Goal: Task Accomplishment & Management: Manage account settings

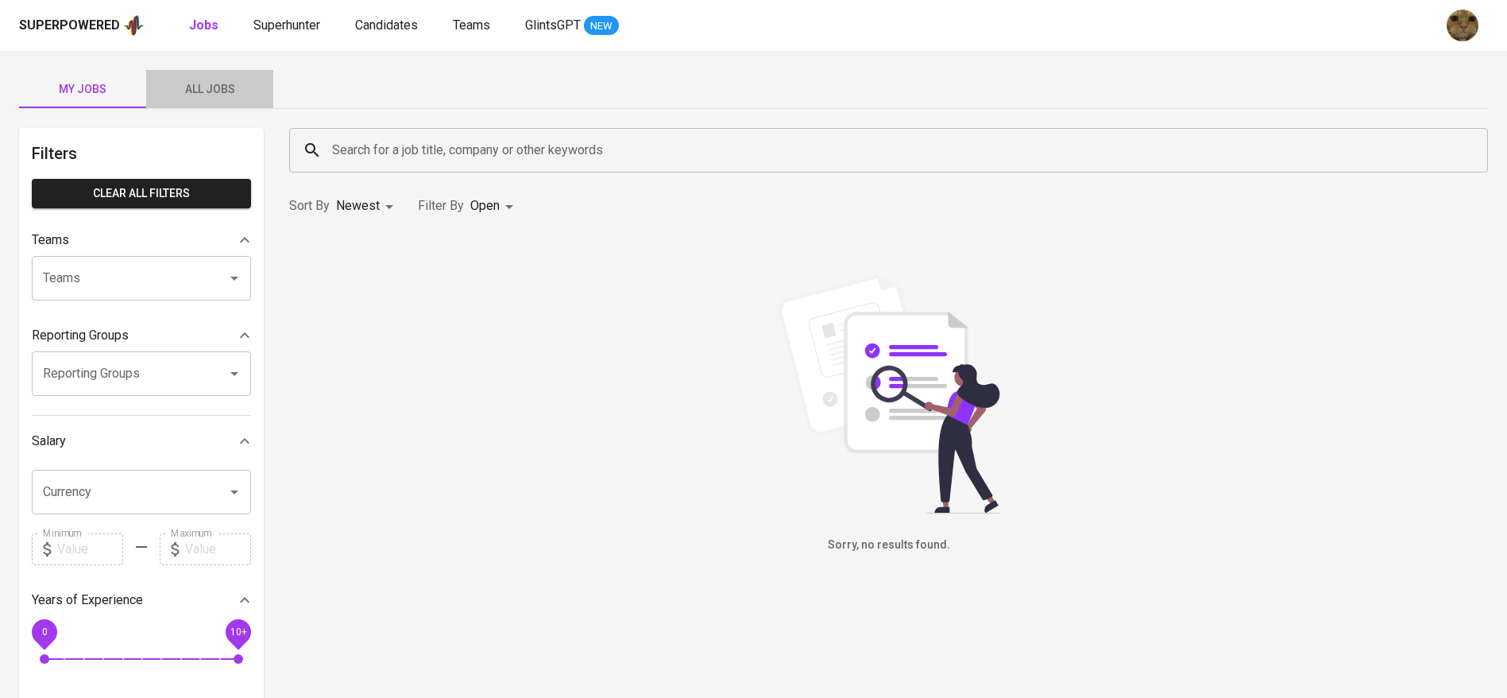
click at [224, 88] on span "All Jobs" at bounding box center [210, 89] width 108 height 20
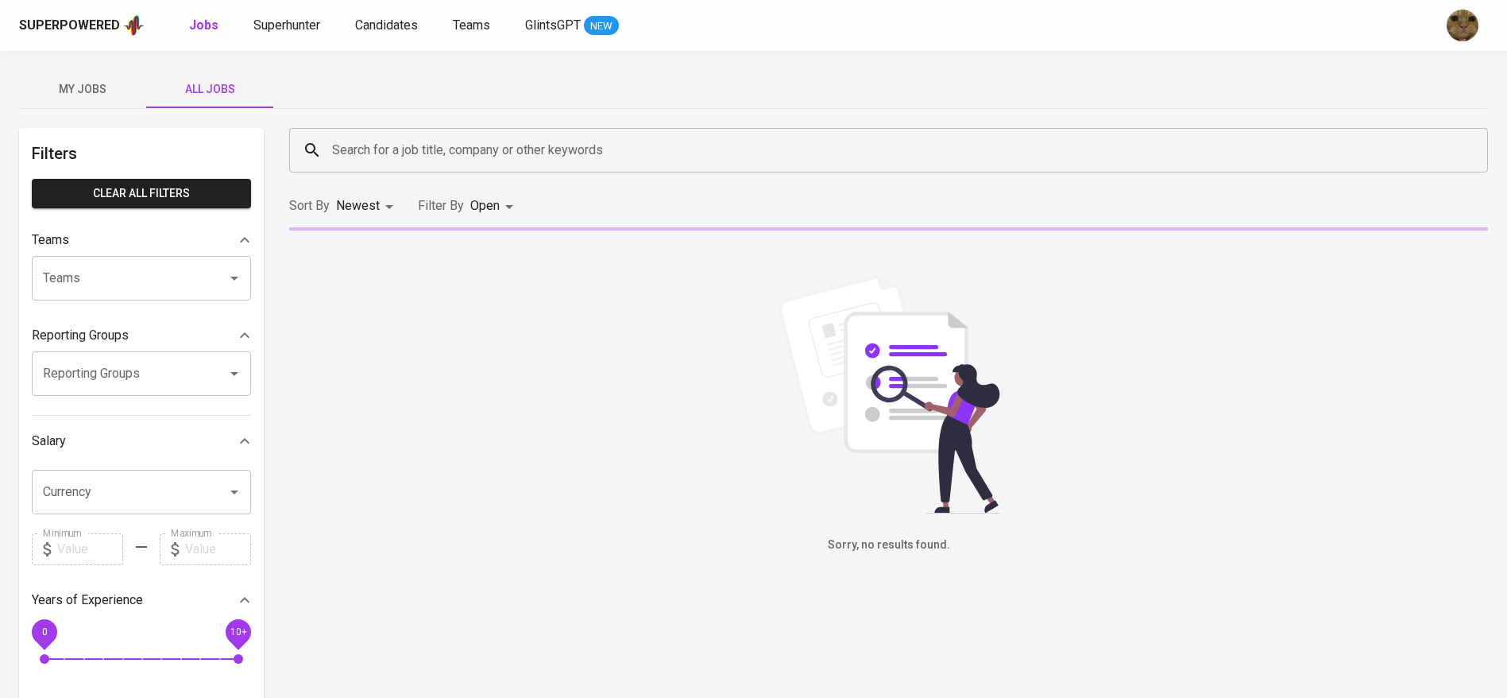
click at [492, 148] on input "Search for a job title, company or other keywords" at bounding box center [892, 150] width 1129 height 30
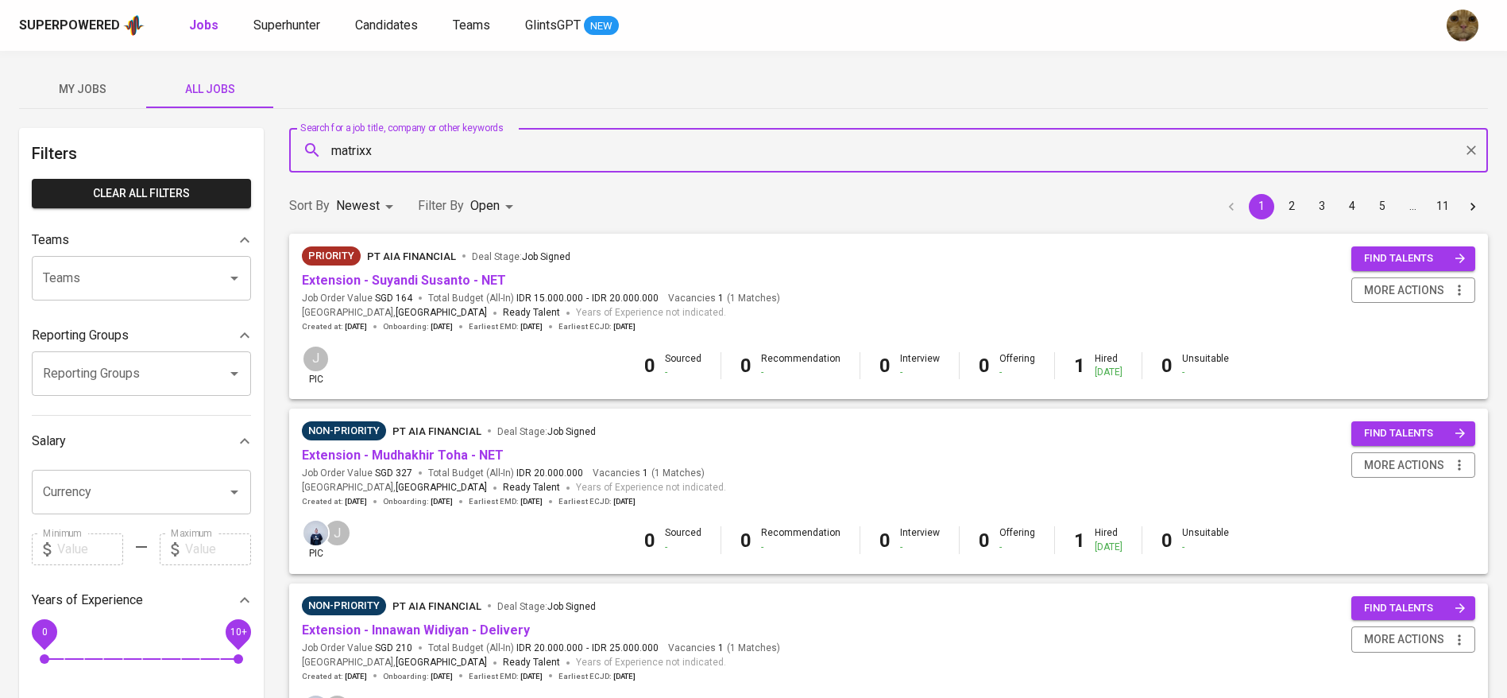
type input "matrixx"
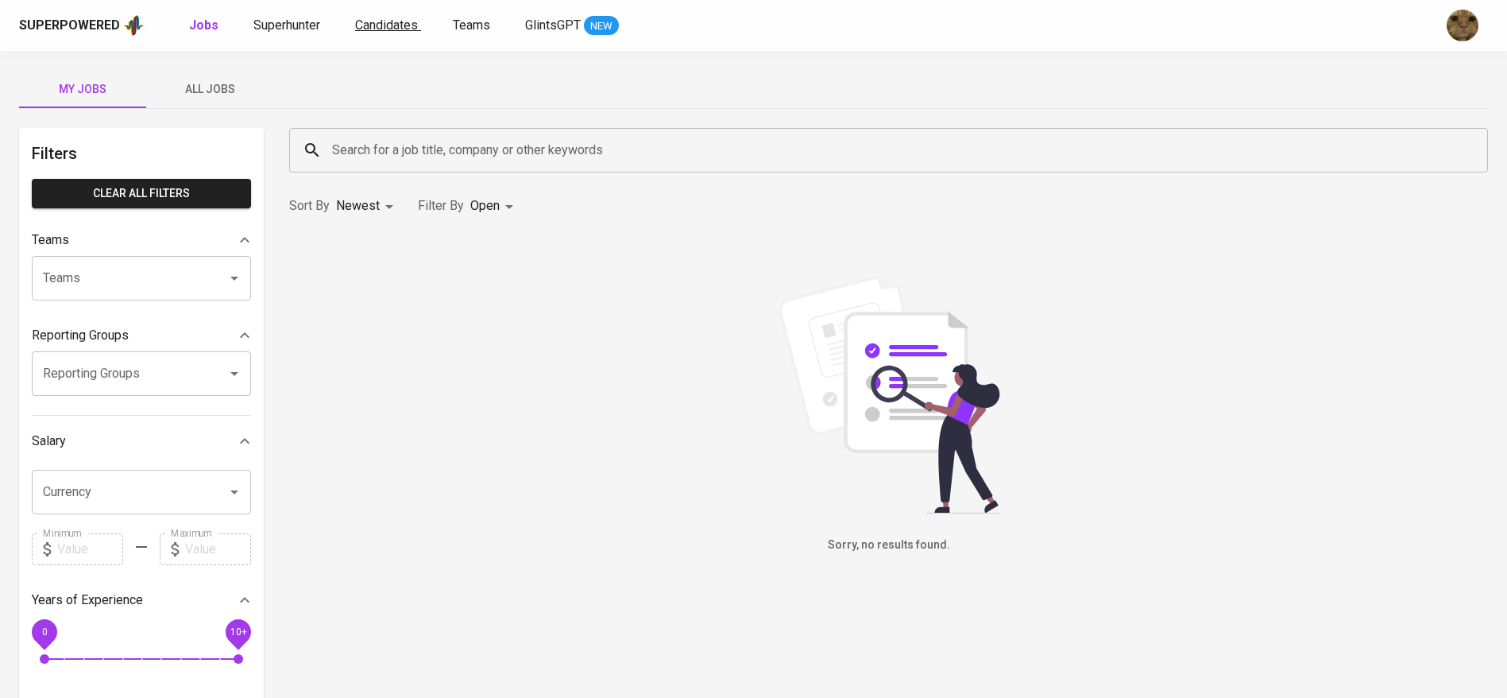
click at [384, 26] on span "Candidates" at bounding box center [386, 24] width 63 height 15
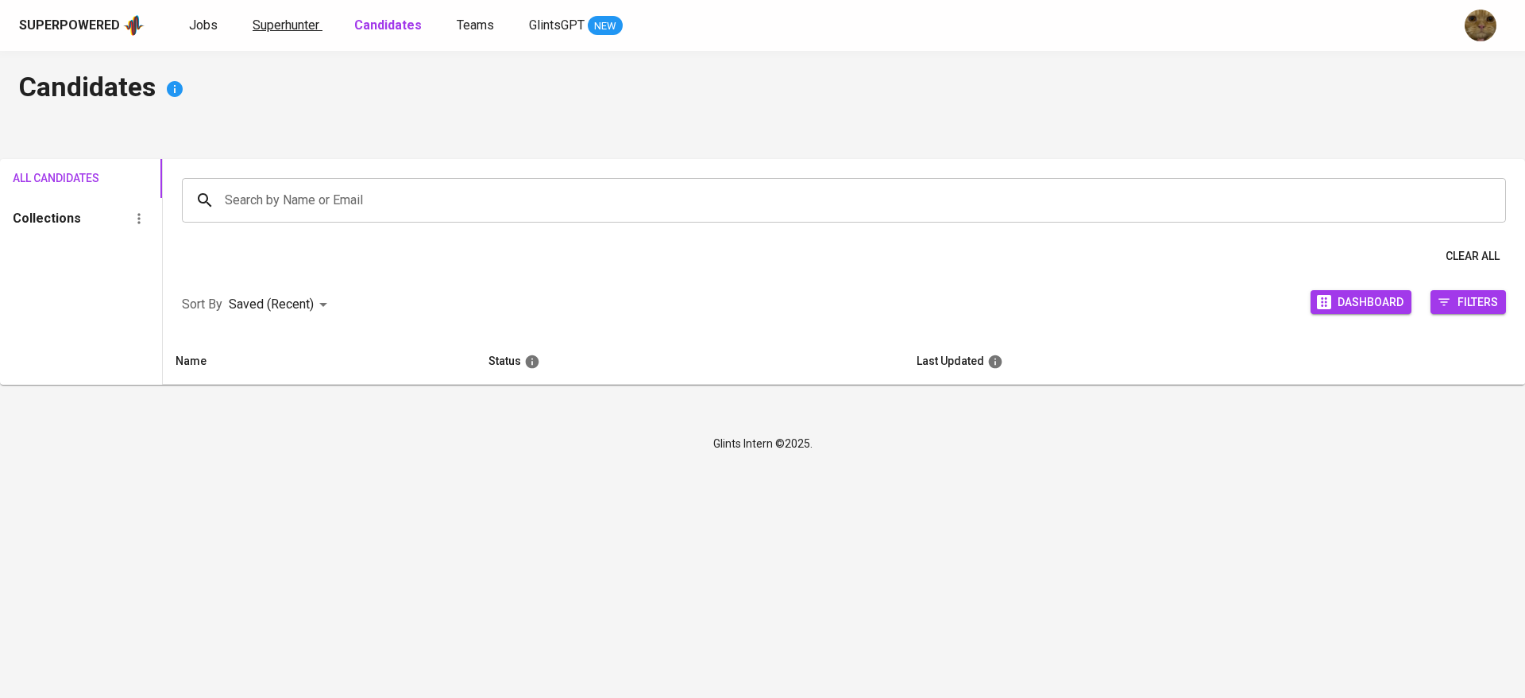
click at [270, 25] on span "Superhunter" at bounding box center [286, 24] width 67 height 15
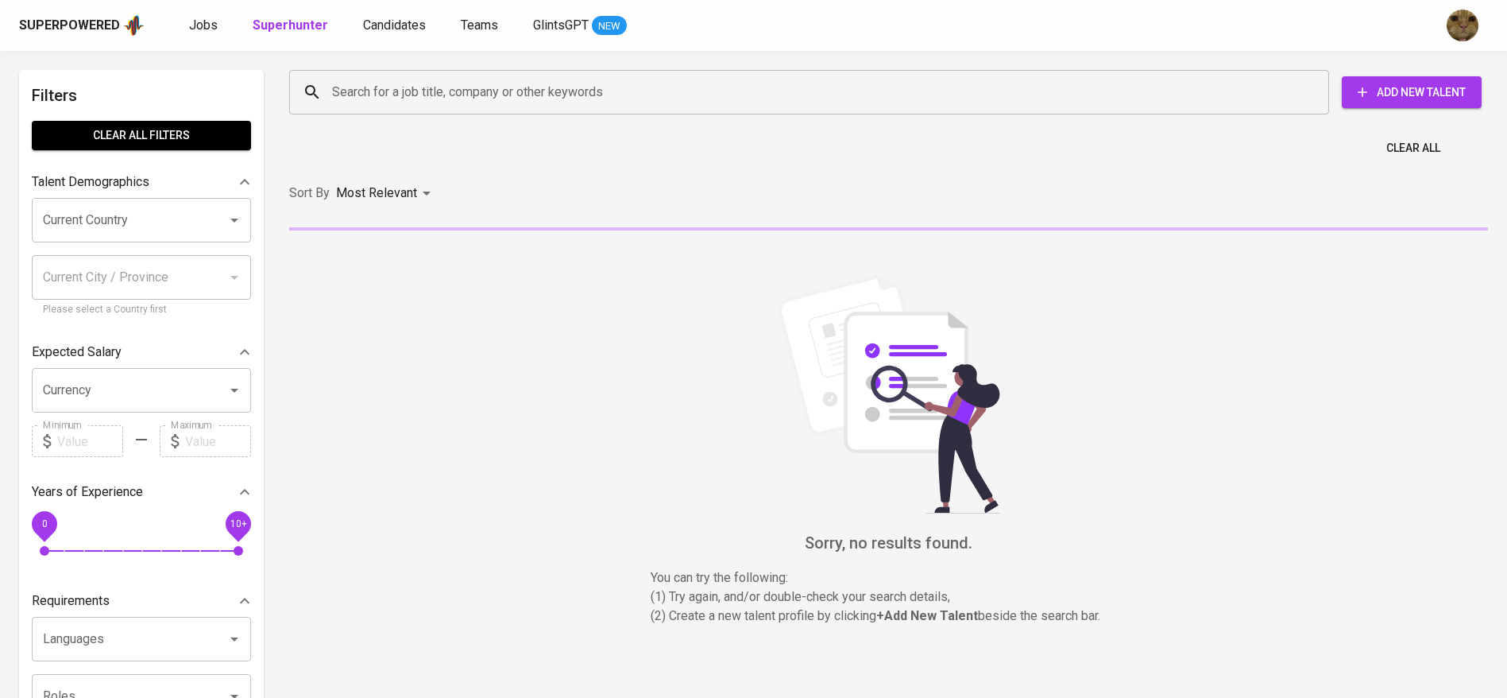
click at [397, 96] on input "Search for a job title, company or other keywords" at bounding box center [813, 92] width 970 height 30
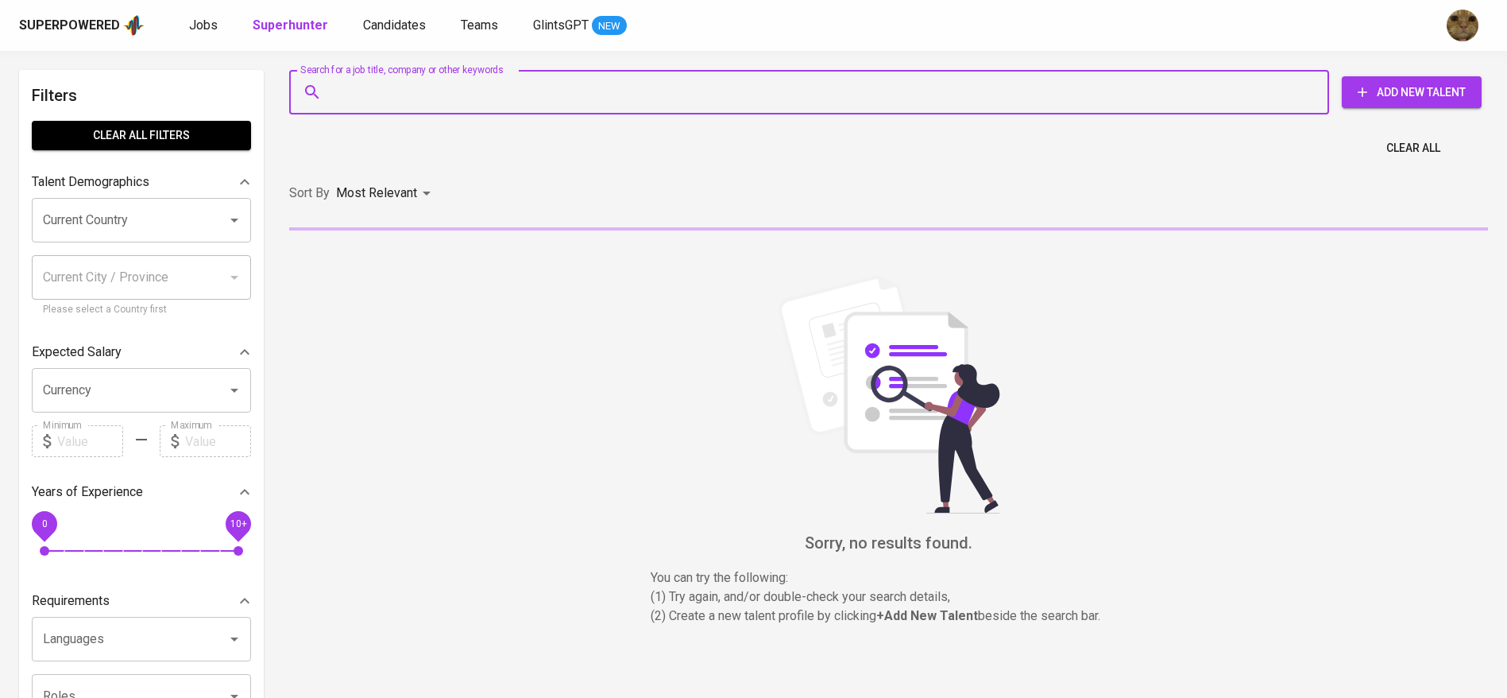
click at [399, 89] on input "Search for a job title, company or other keywords" at bounding box center [813, 92] width 970 height 30
click at [343, 92] on input "Search for a job title, company or other keywords" at bounding box center [813, 92] width 970 height 30
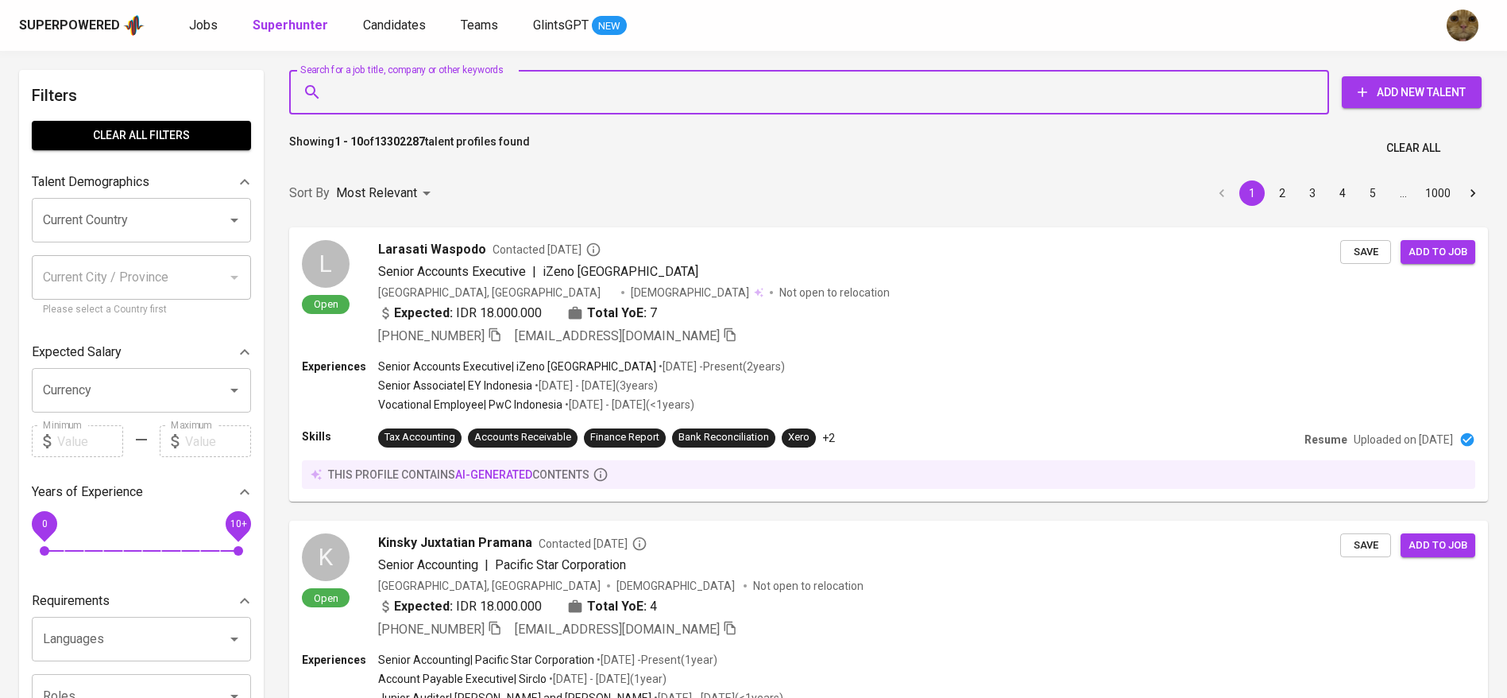
click at [375, 97] on input "Search for a job title, company or other keywords" at bounding box center [813, 92] width 970 height 30
paste input "melyyana702@gmail.com"
type input "melyyana702@gmail.com"
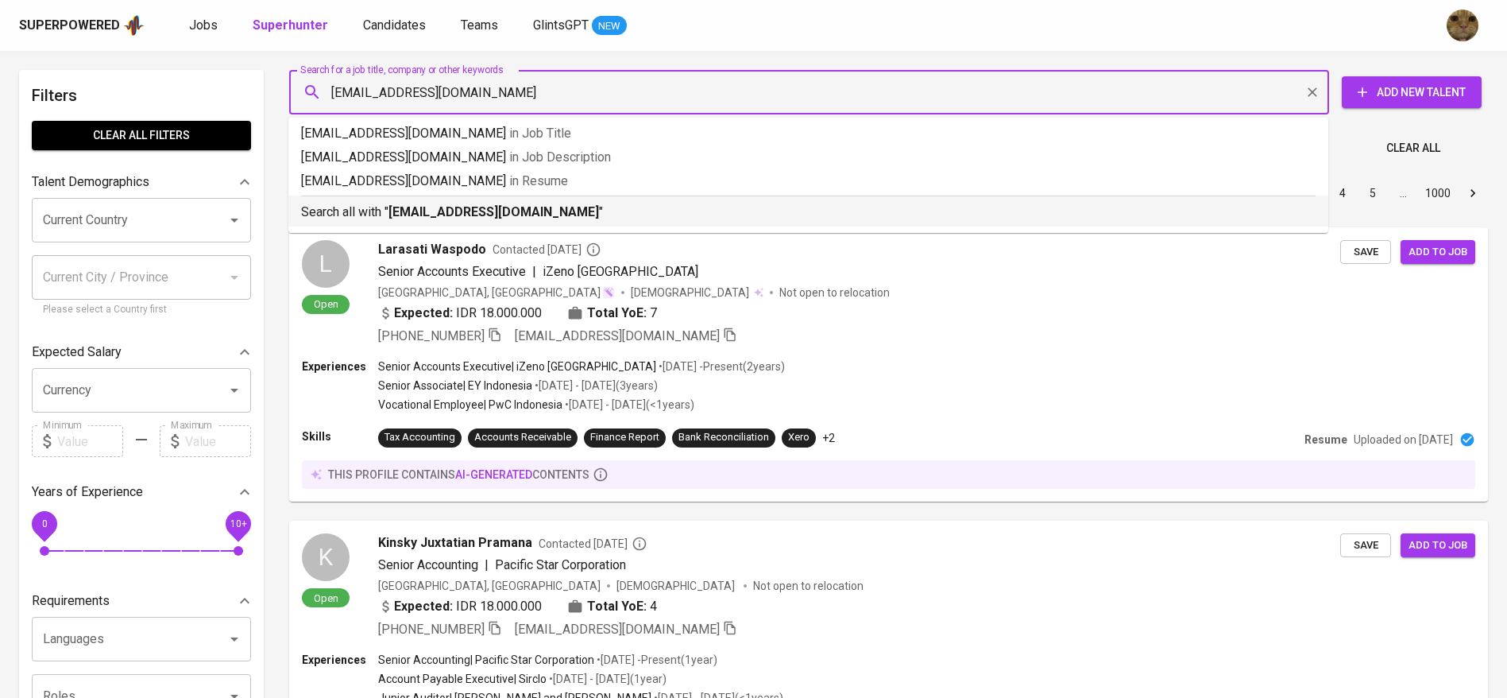
click at [345, 211] on p "Search all with " melyyana702@gmail.com "" at bounding box center [808, 212] width 1015 height 19
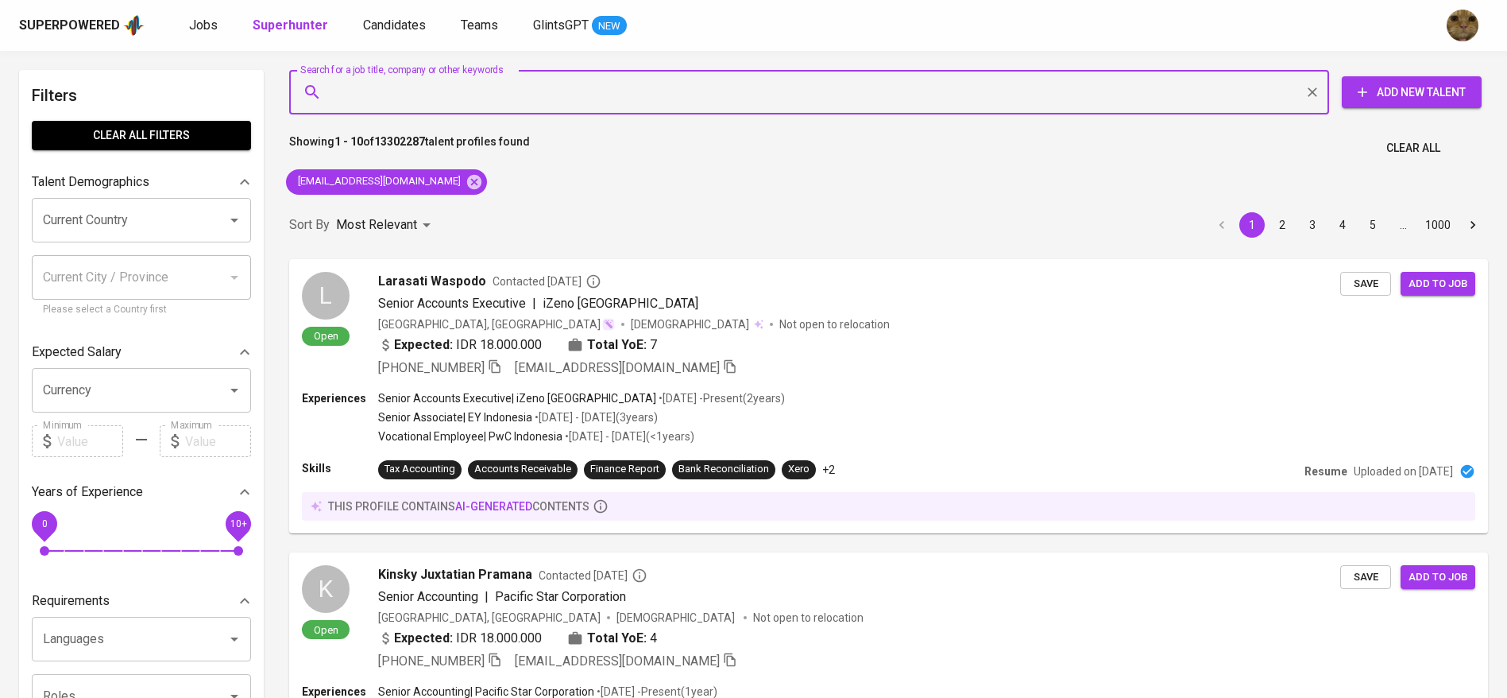
click at [376, 207] on div "Sort By Most Relevant MOST_RELEVANT 1 2 3 4 5 … 1000" at bounding box center [889, 225] width 1218 height 48
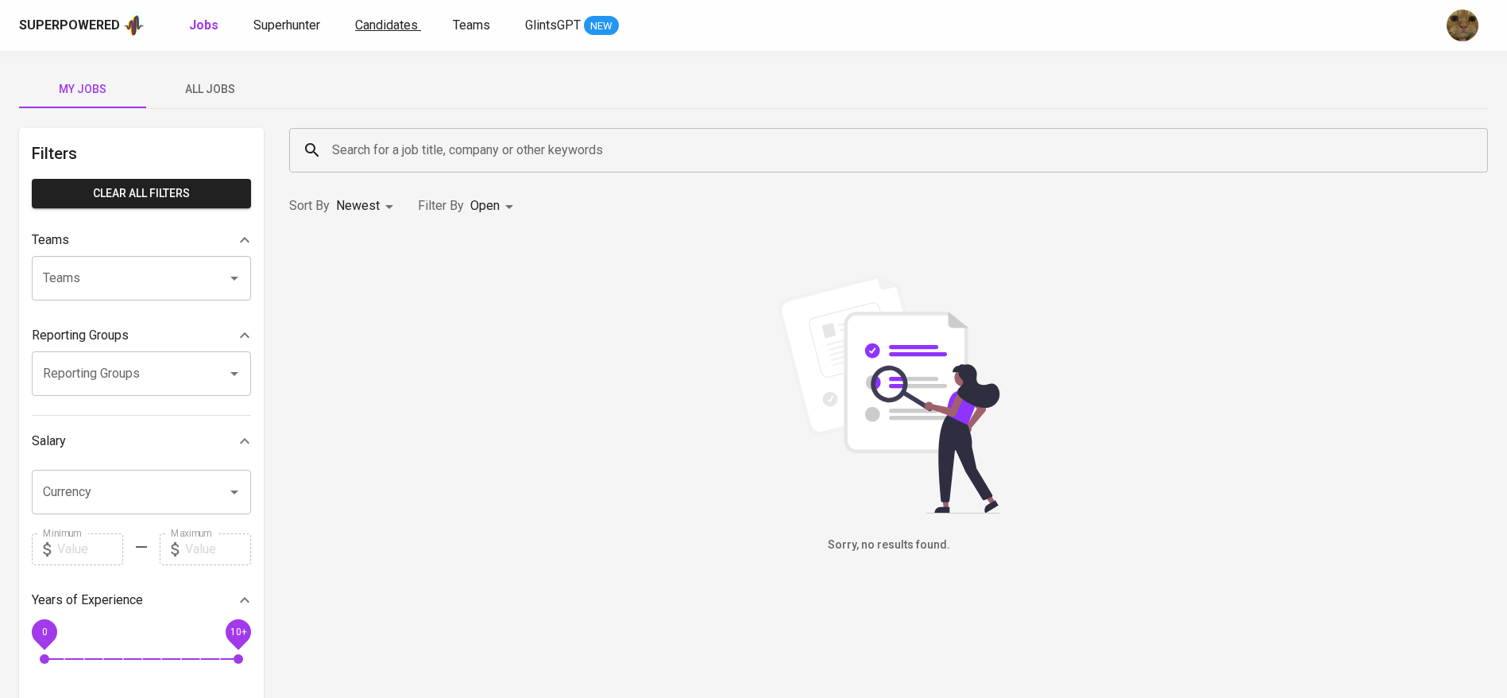
click at [388, 21] on span "Candidates" at bounding box center [386, 24] width 63 height 15
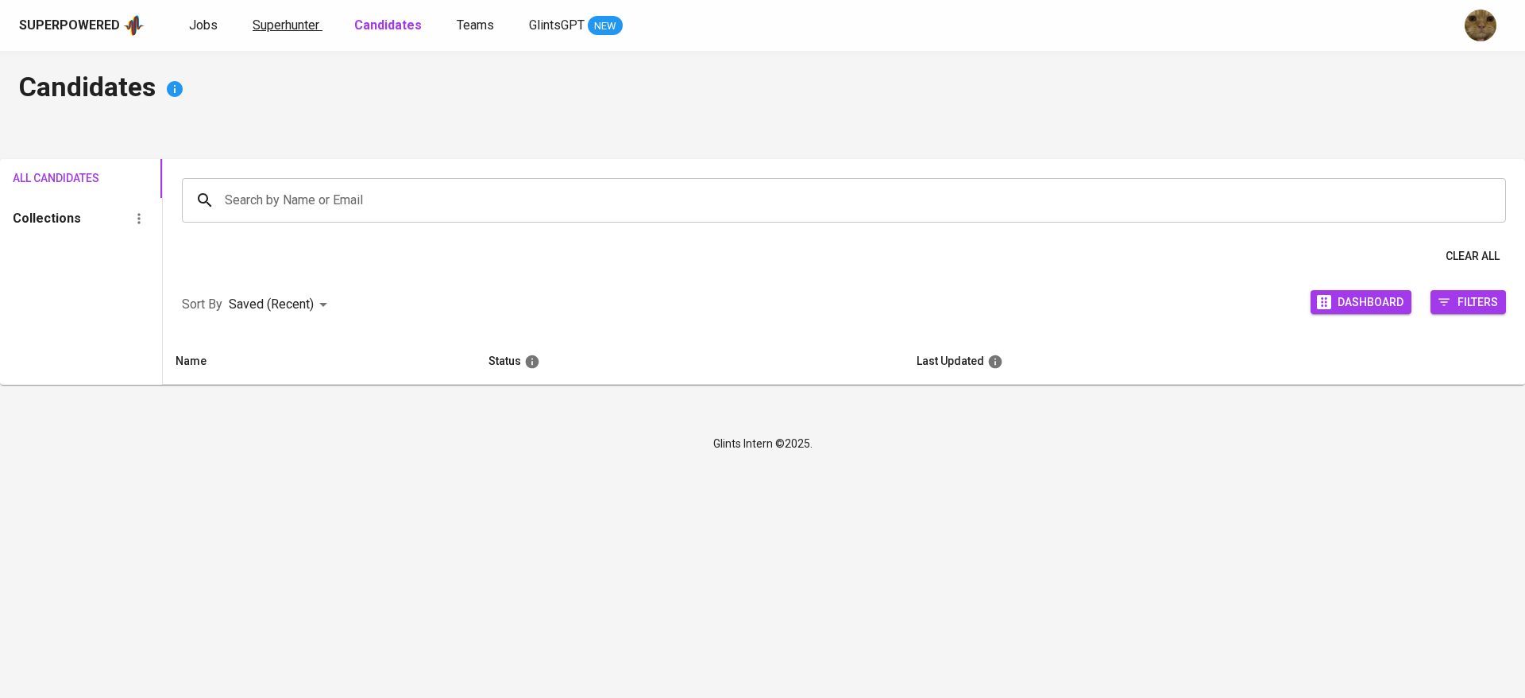
click at [304, 27] on span "Superhunter" at bounding box center [286, 24] width 67 height 15
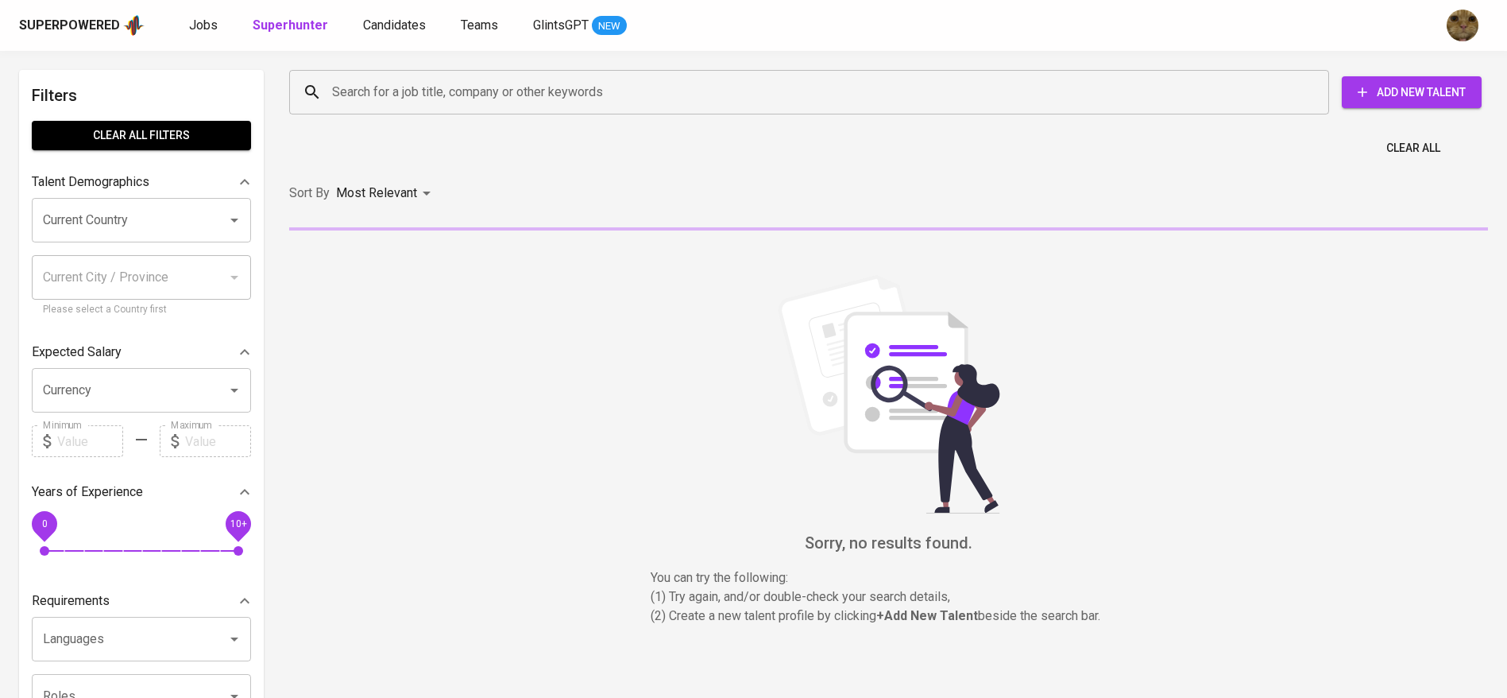
click at [341, 91] on input "Search for a job title, company or other keywords" at bounding box center [813, 92] width 970 height 30
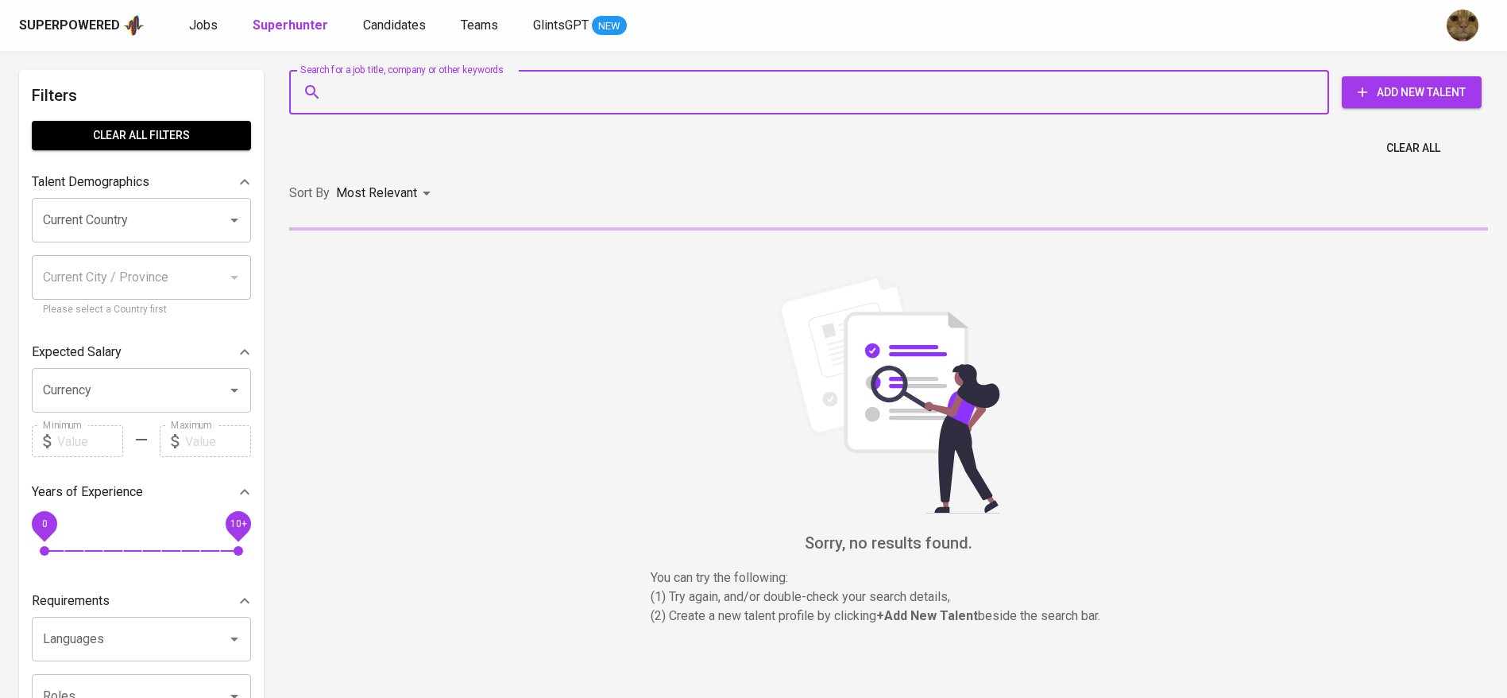
paste input "monicaadellinee@gmail.com"
type input "monicaadellinee@gmail.com"
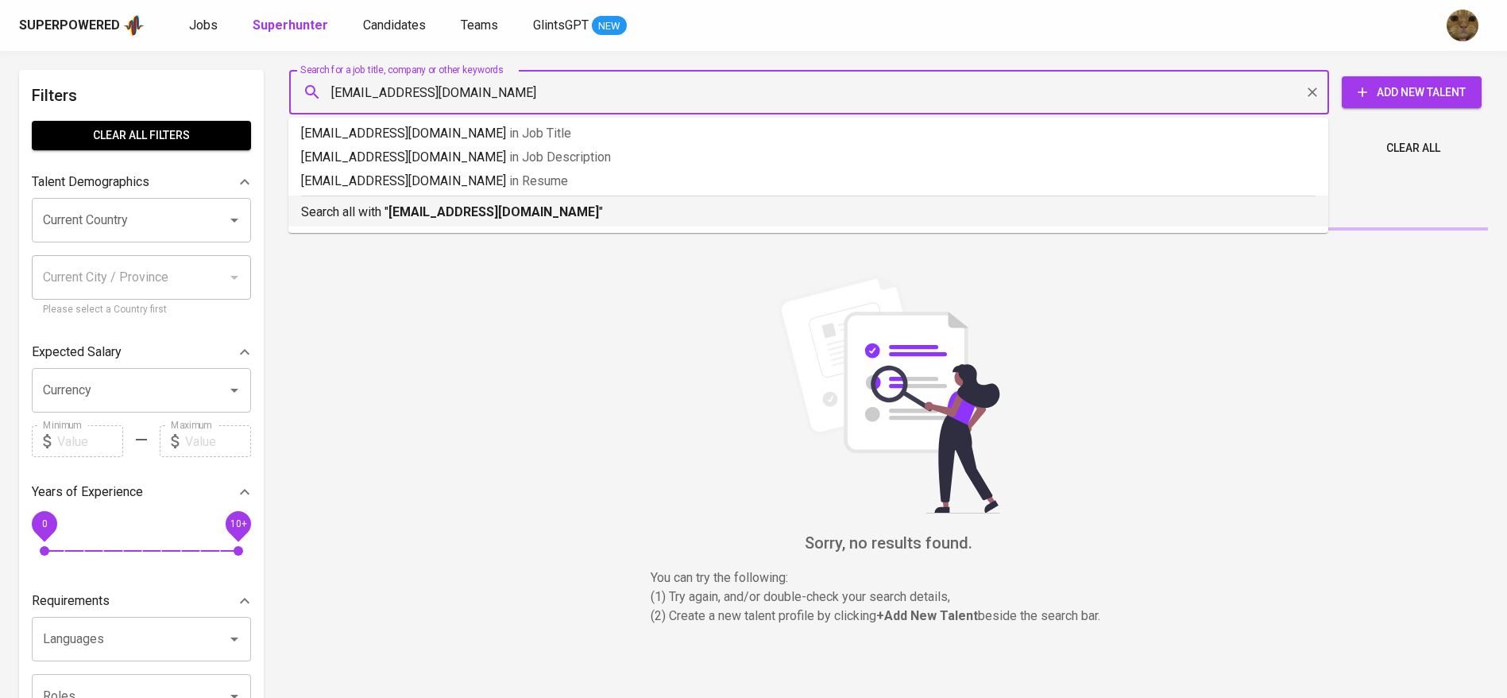
click at [398, 209] on b "monicaadellinee@gmail.com" at bounding box center [494, 211] width 211 height 15
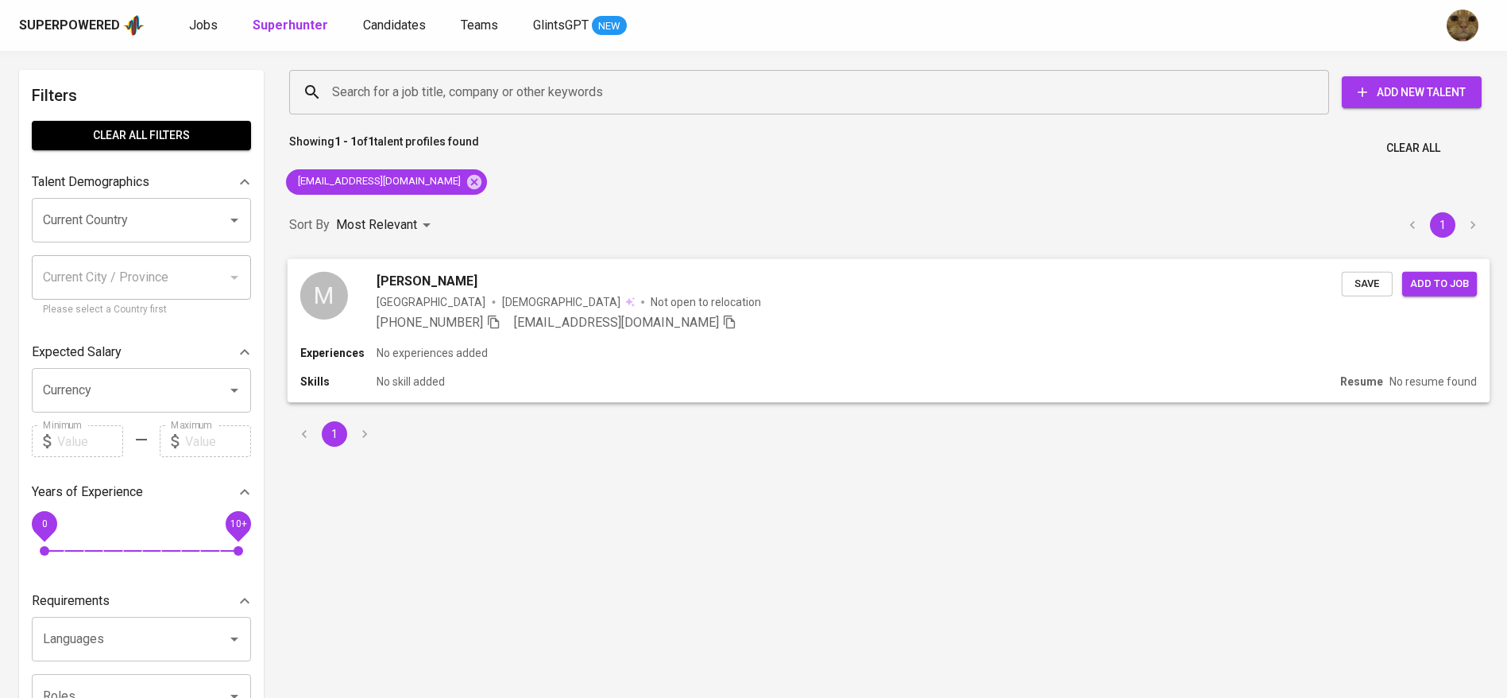
click at [620, 359] on div "Experiences No experiences added" at bounding box center [888, 353] width 1177 height 16
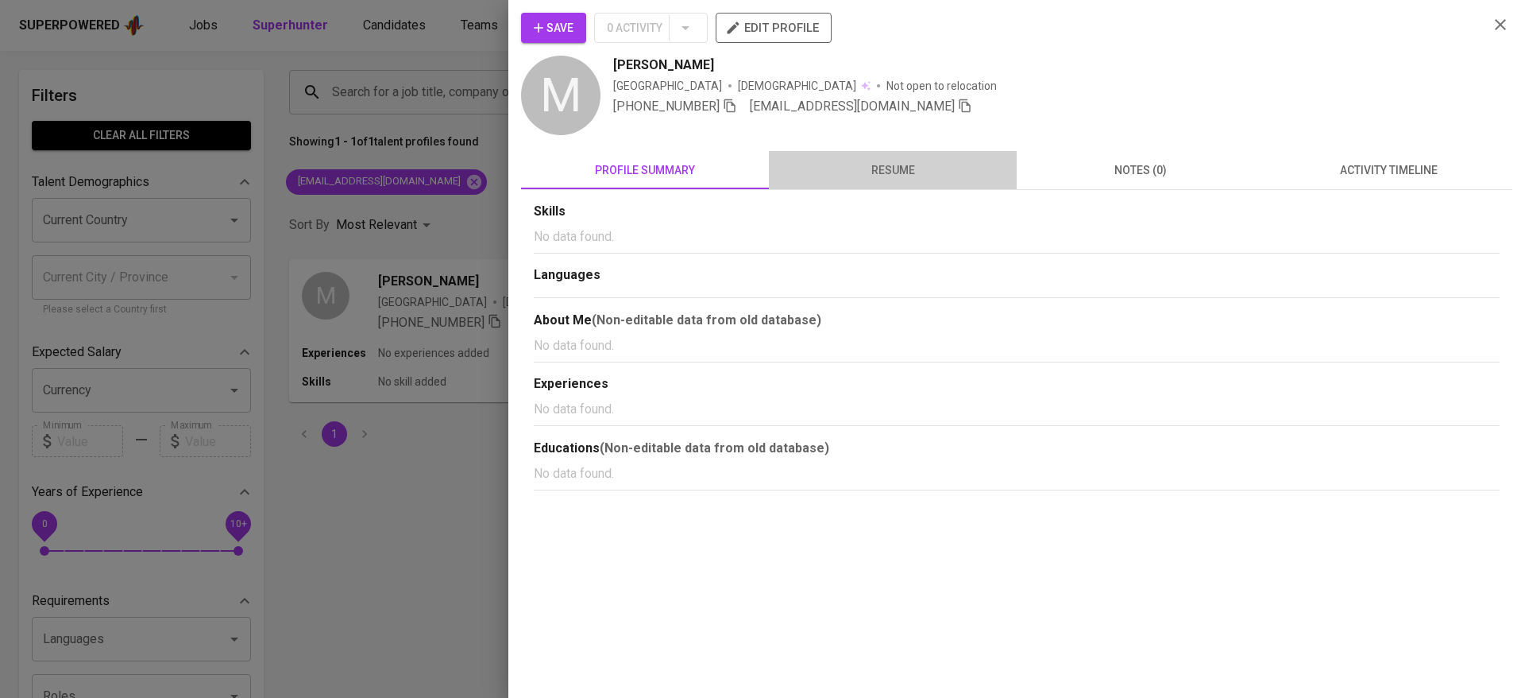
click at [873, 166] on span "resume" at bounding box center [893, 170] width 229 height 20
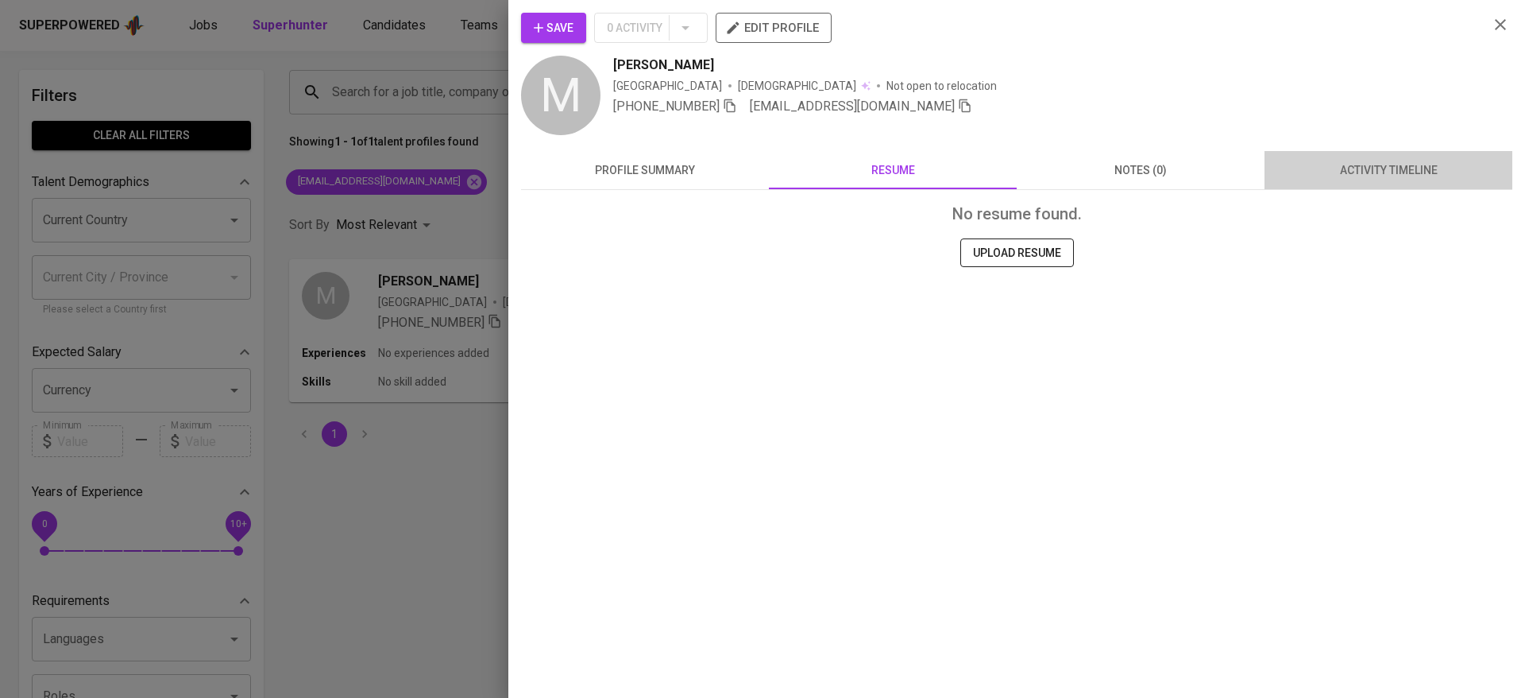
click at [1394, 158] on button "activity timeline" at bounding box center [1389, 170] width 248 height 38
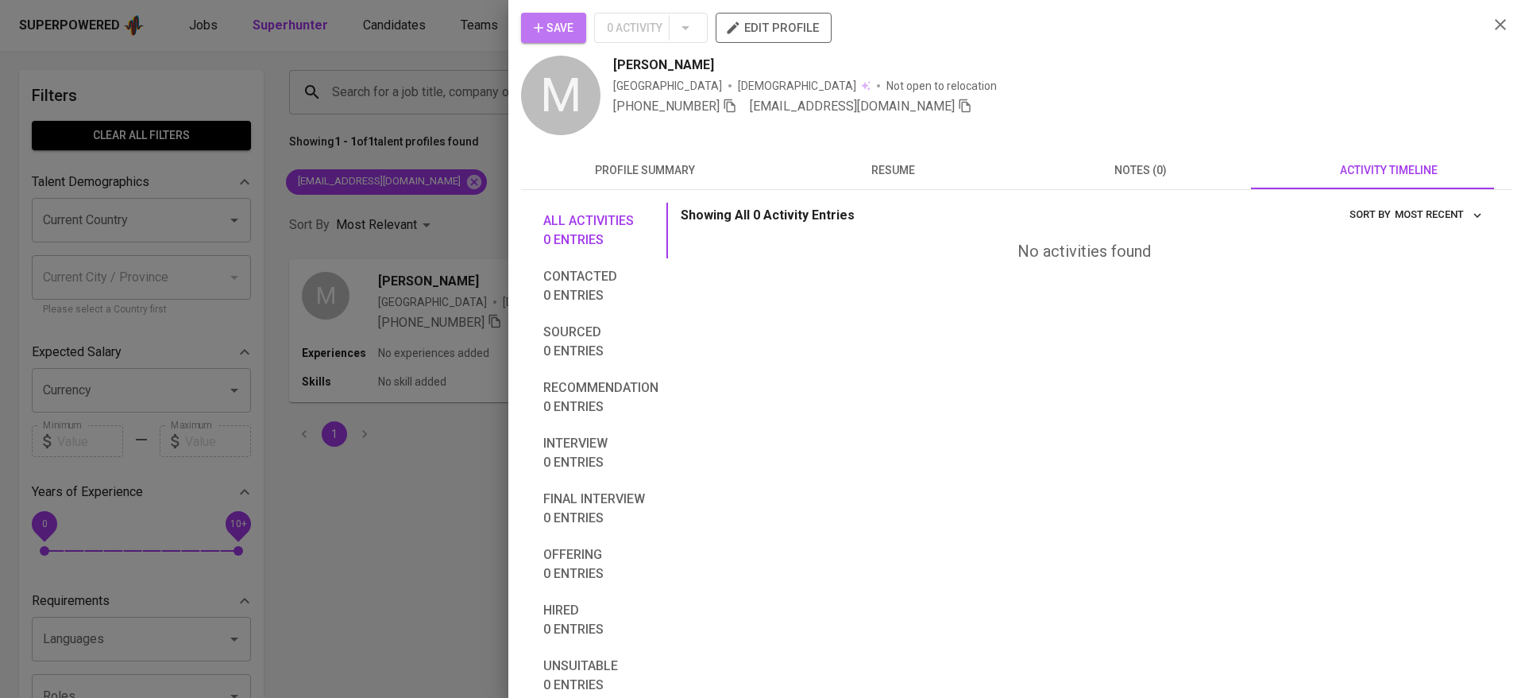
click at [573, 37] on button "Save" at bounding box center [553, 28] width 65 height 30
click at [401, 72] on div at bounding box center [762, 349] width 1525 height 698
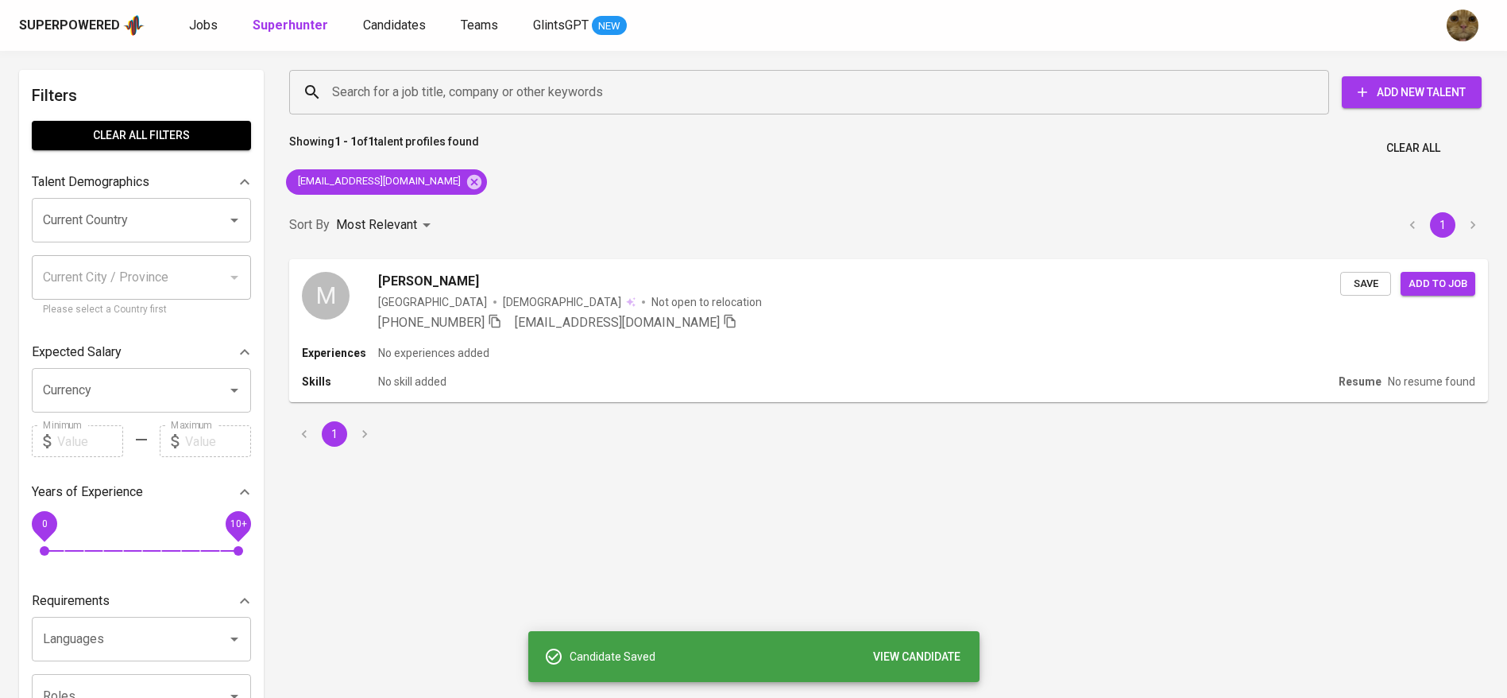
click at [398, 35] on div "Superpowered Jobs Superhunter Candidates Teams GlintsGPT NEW" at bounding box center [728, 26] width 1418 height 24
click at [385, 24] on span "Candidates" at bounding box center [394, 24] width 63 height 15
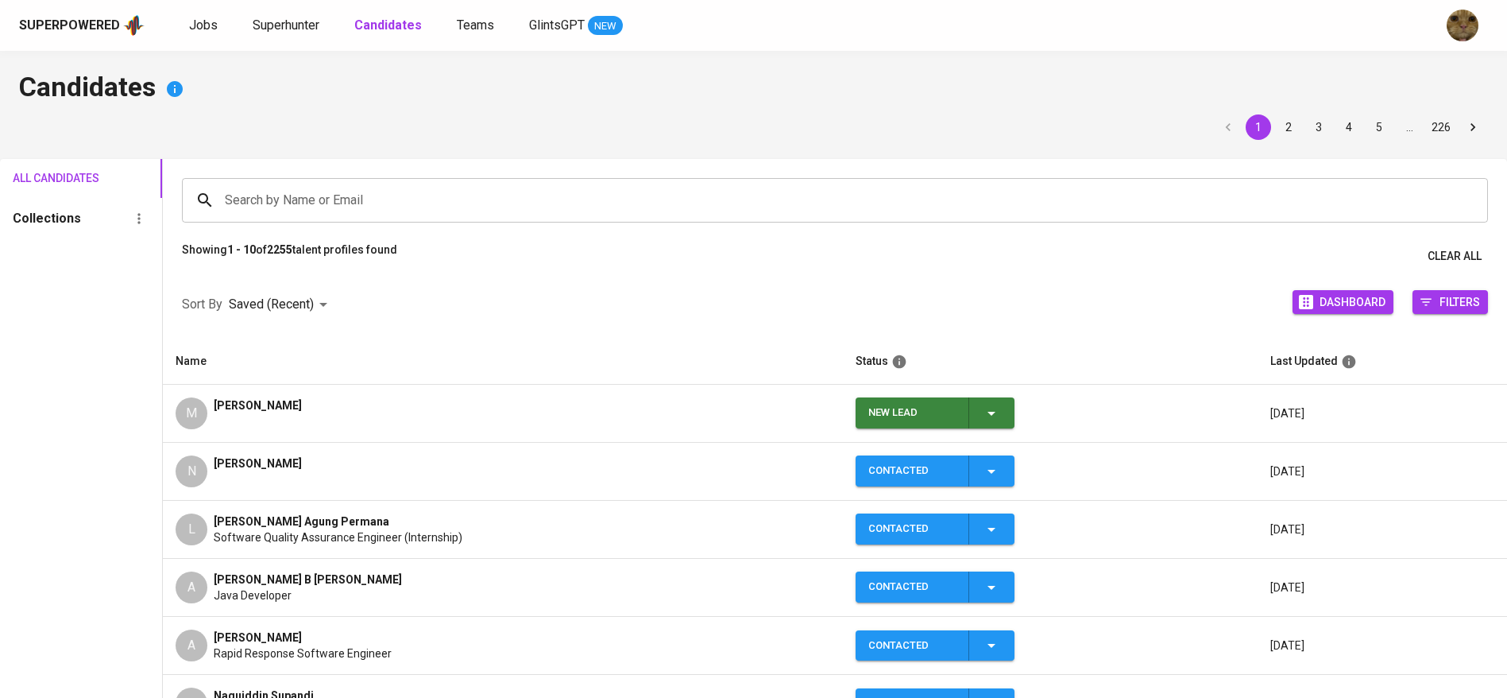
click at [362, 194] on input "Search by Name or Email" at bounding box center [839, 200] width 1236 height 30
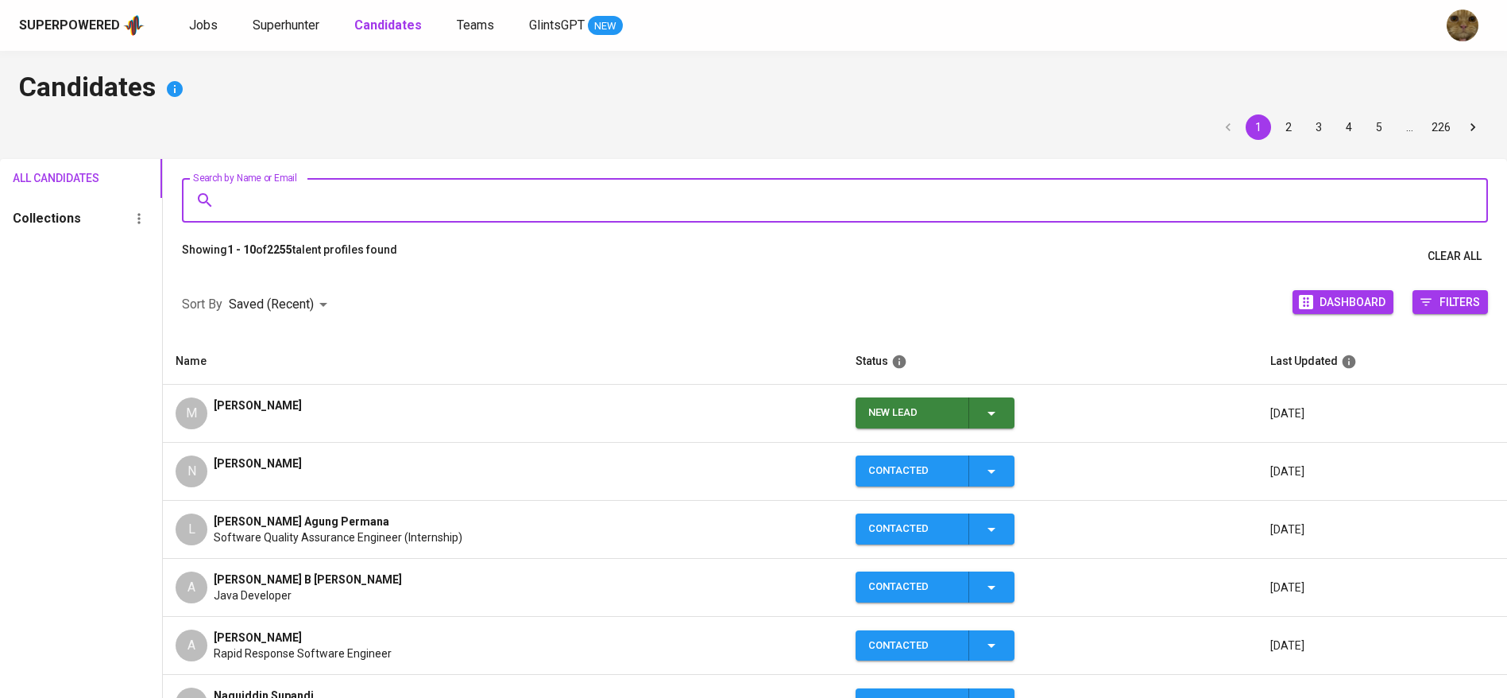
click at [995, 408] on icon "button" at bounding box center [991, 413] width 19 height 19
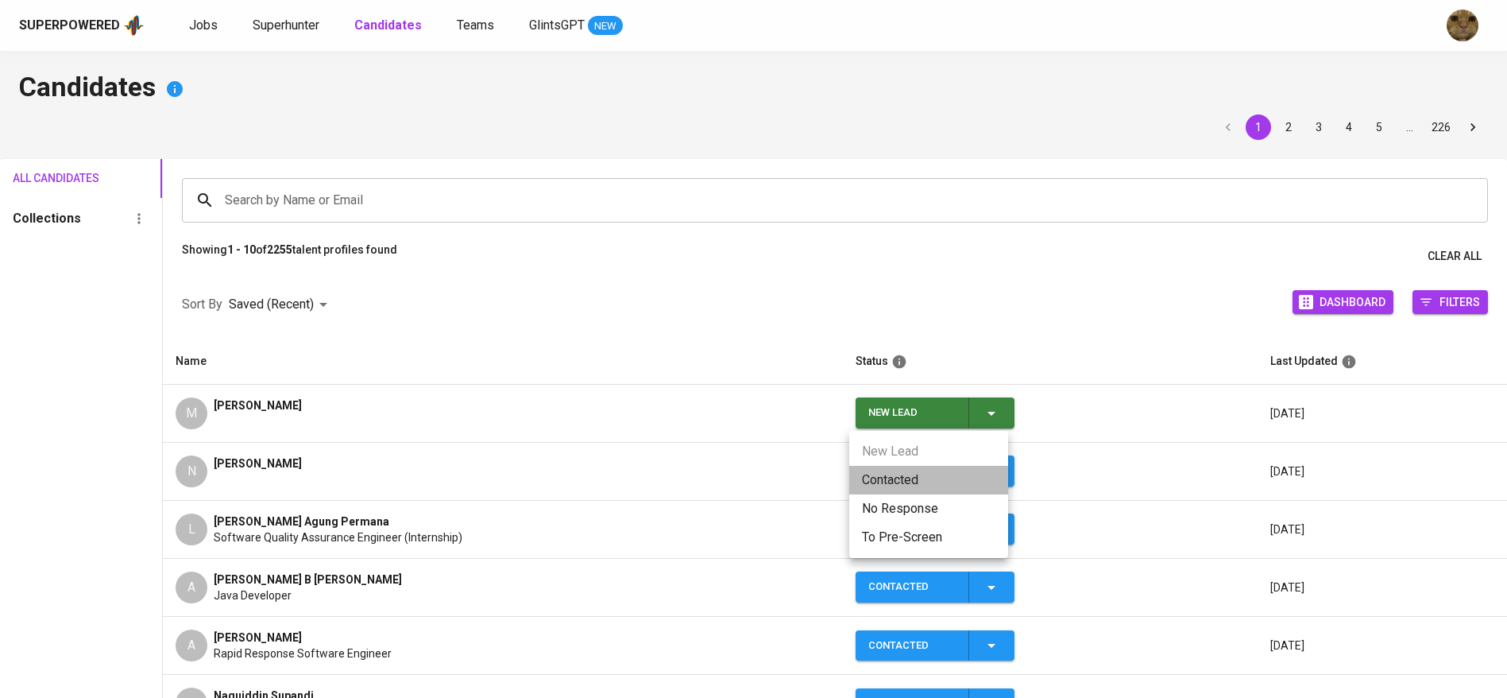
click at [890, 485] on li "Contacted" at bounding box center [928, 480] width 159 height 29
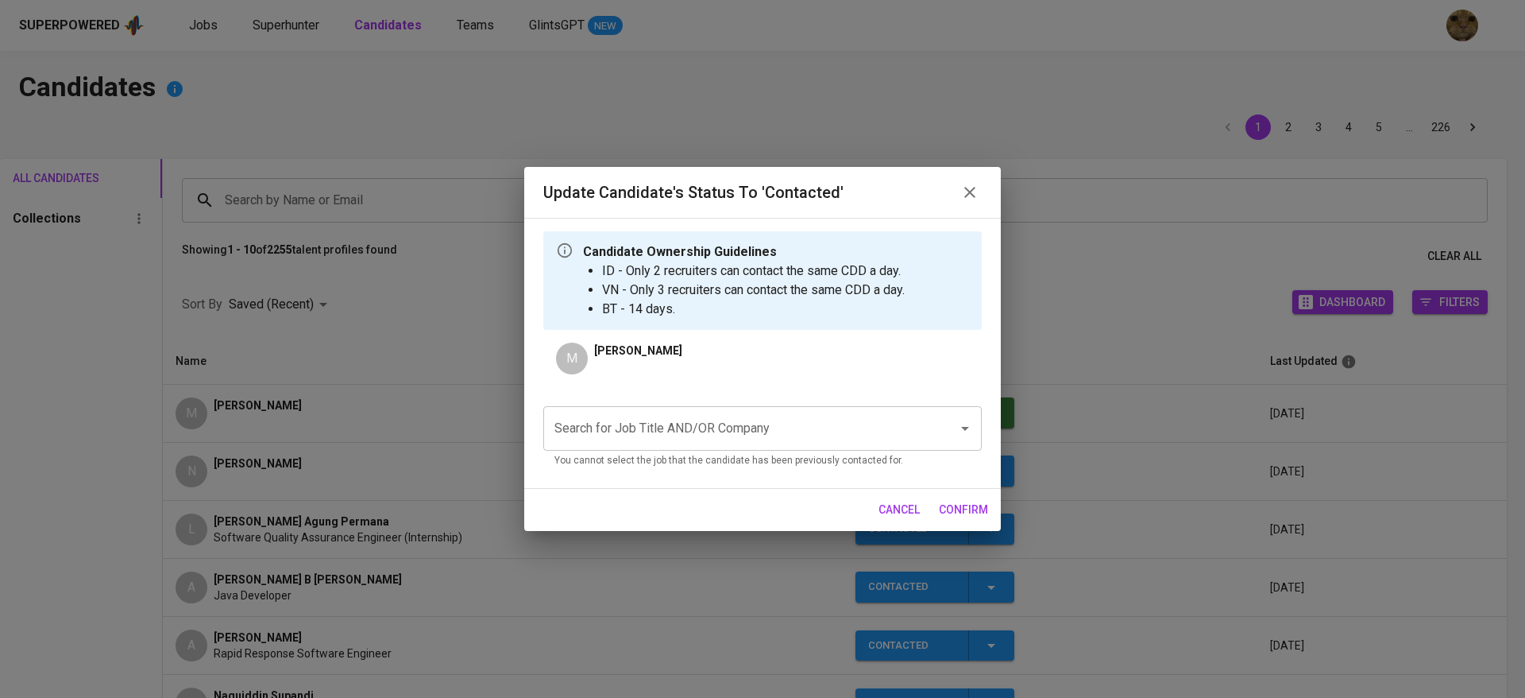
click at [667, 448] on div "Search for Job Title AND/OR Company" at bounding box center [762, 428] width 439 height 44
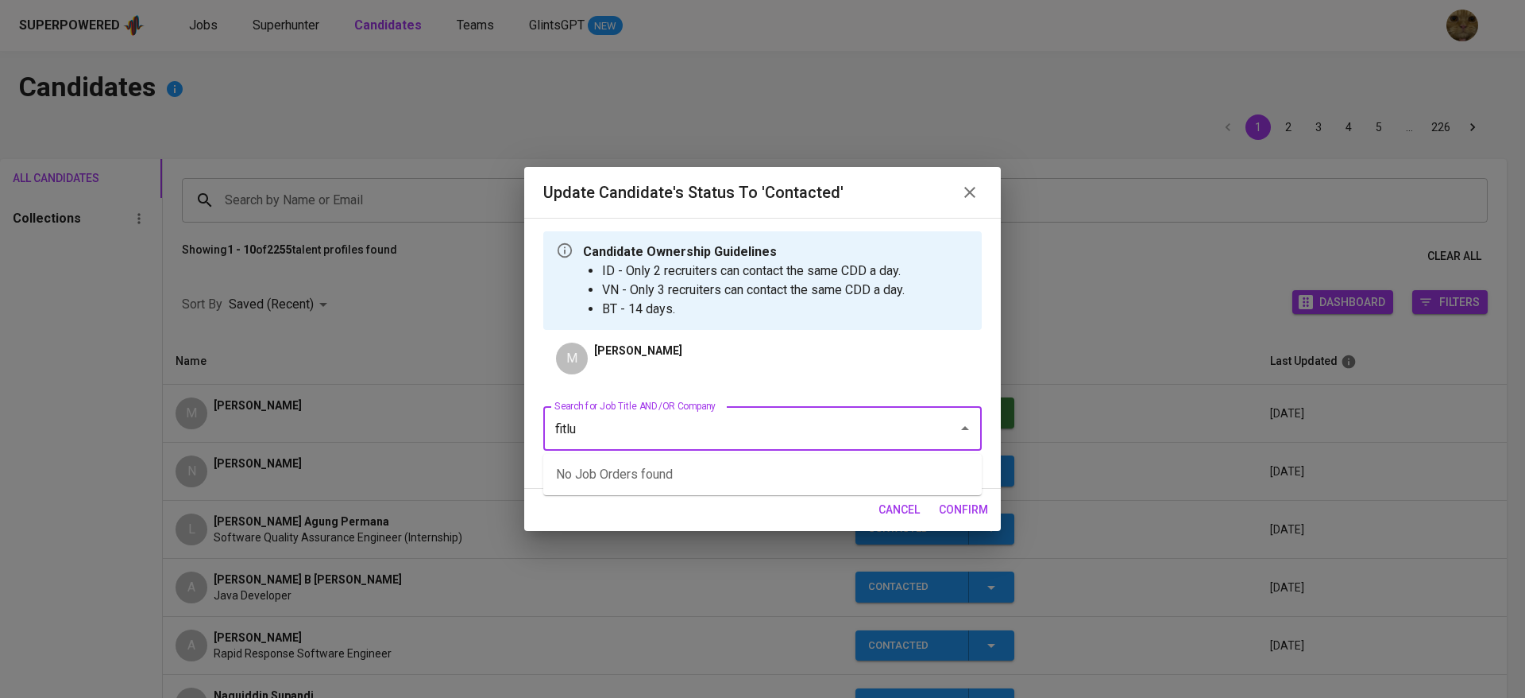
type input "fitluc"
type input "a"
type input "admin"
type input "fitluc"
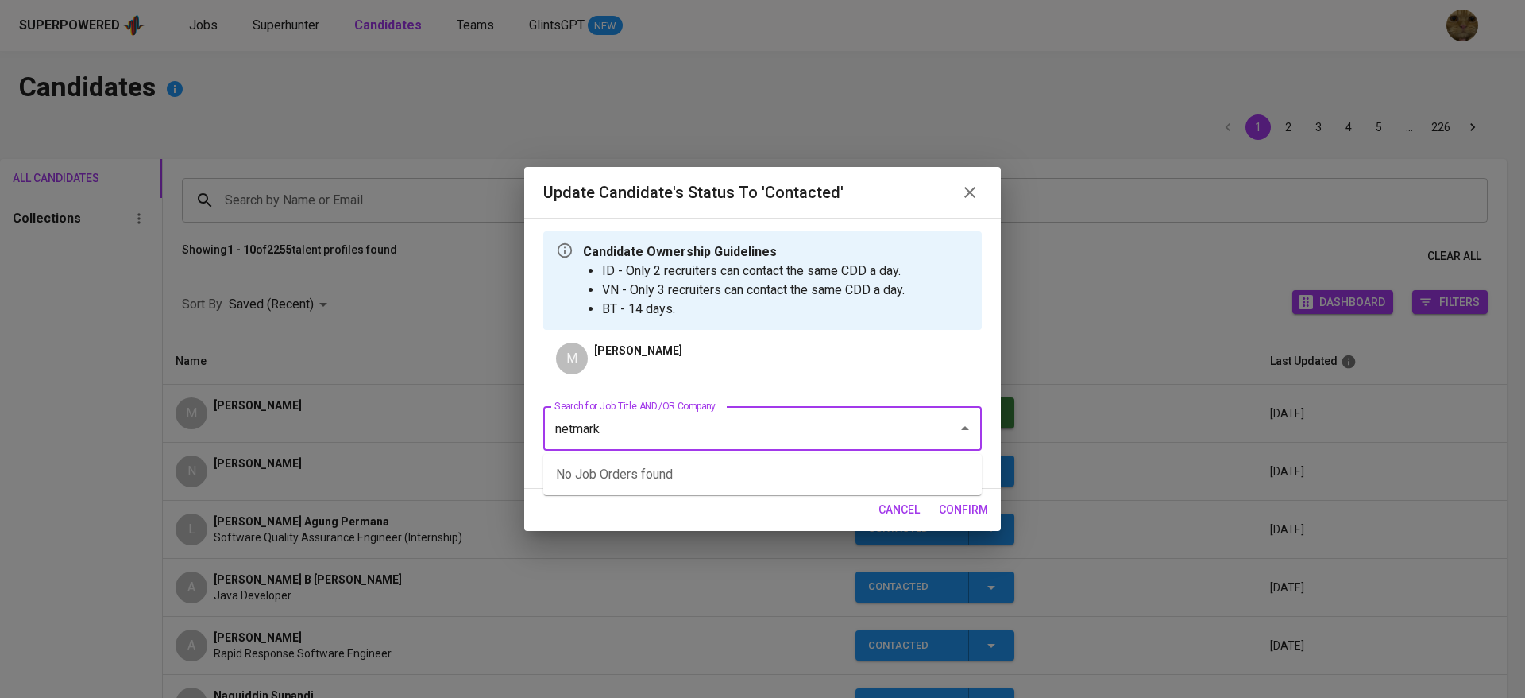
type input "netmarks"
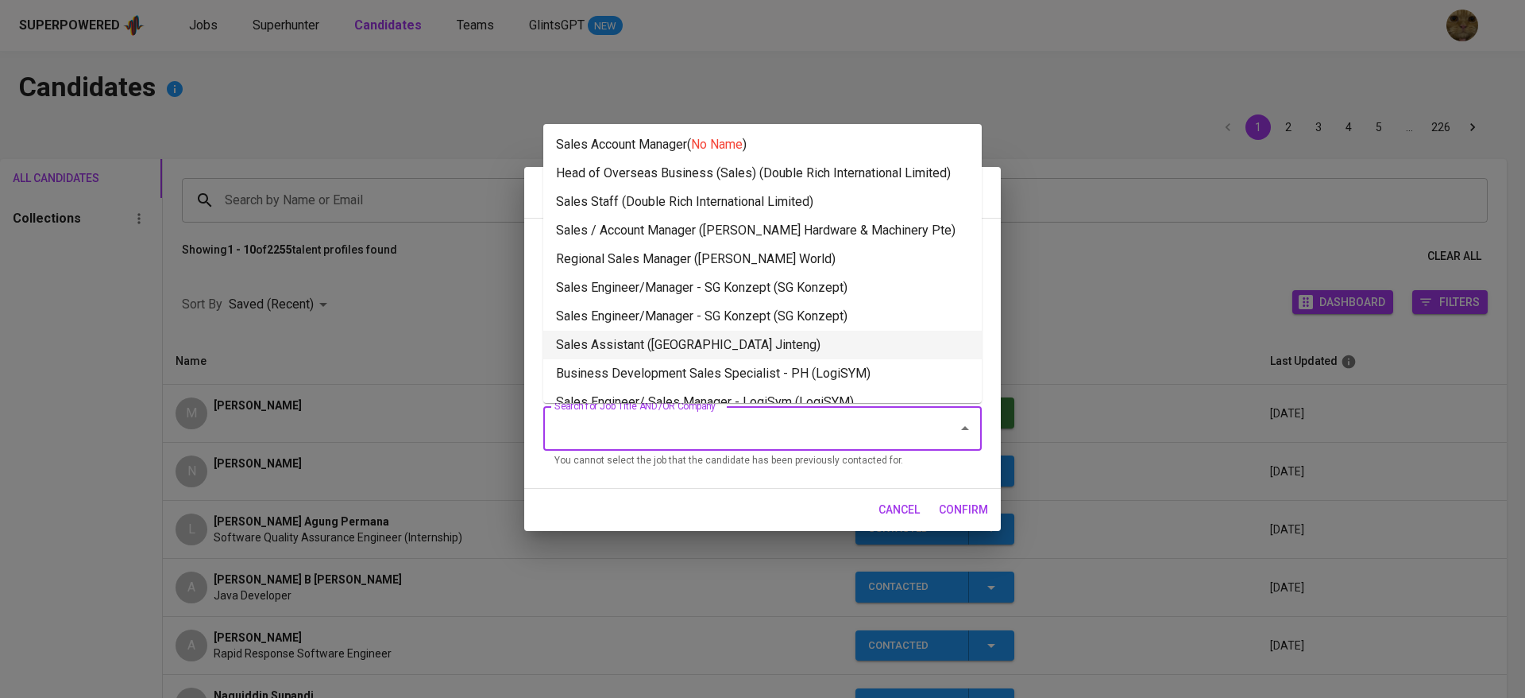
click at [916, 501] on span "cancel" at bounding box center [899, 510] width 41 height 20
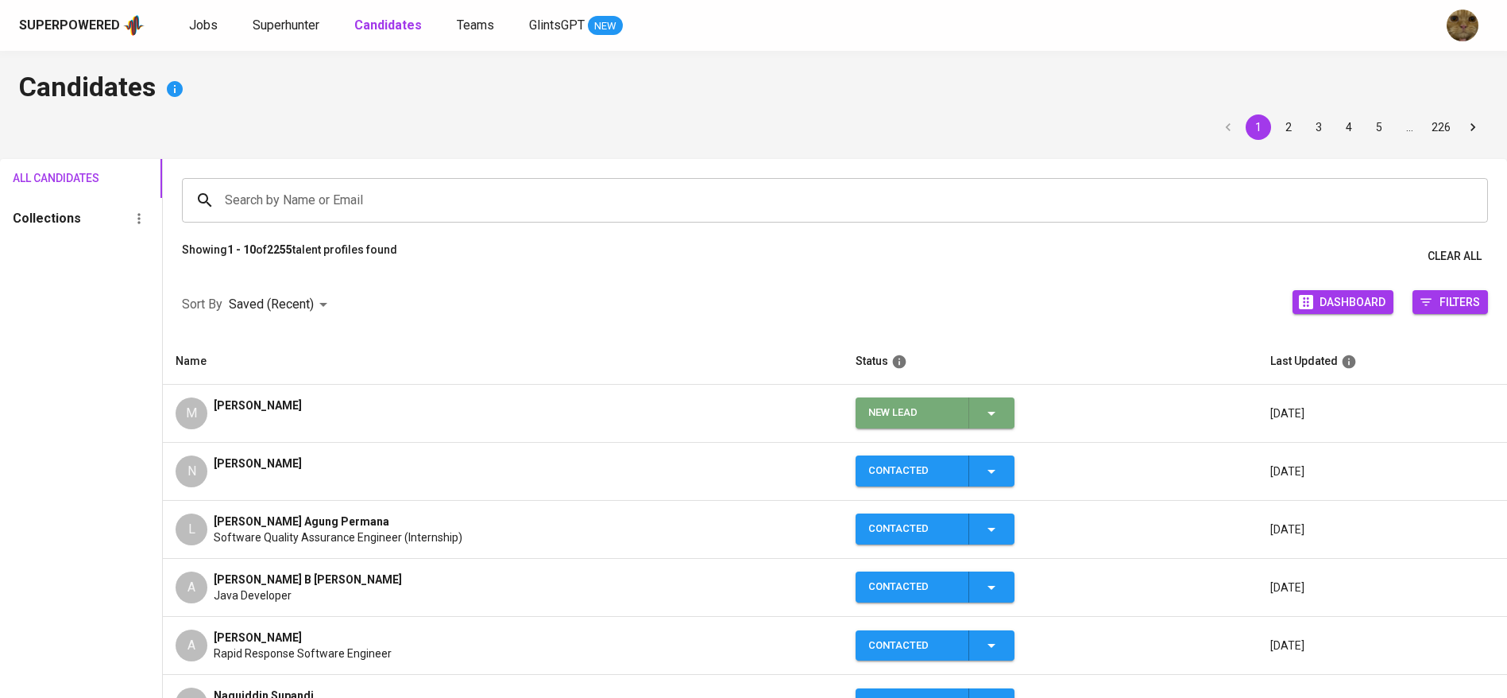
click at [988, 419] on icon "button" at bounding box center [991, 413] width 19 height 19
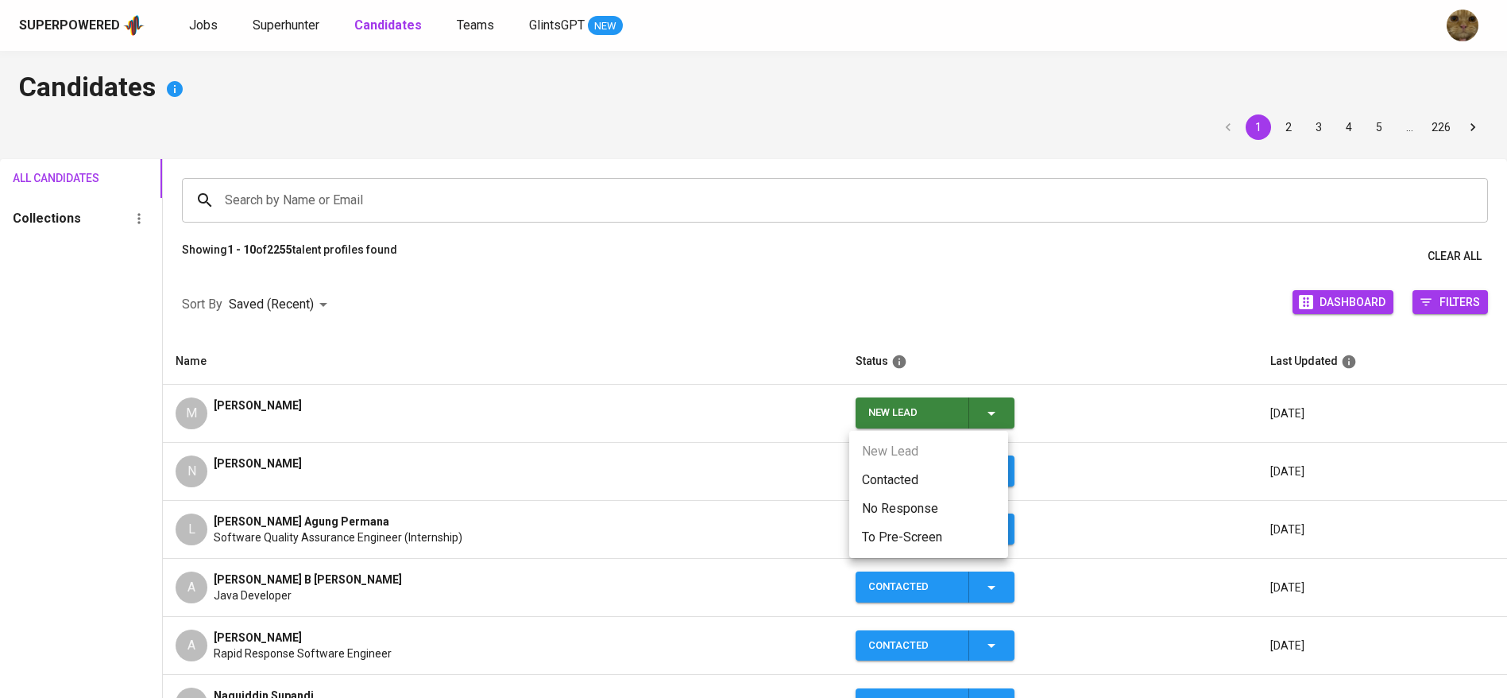
click at [885, 477] on li "Contacted" at bounding box center [928, 480] width 159 height 29
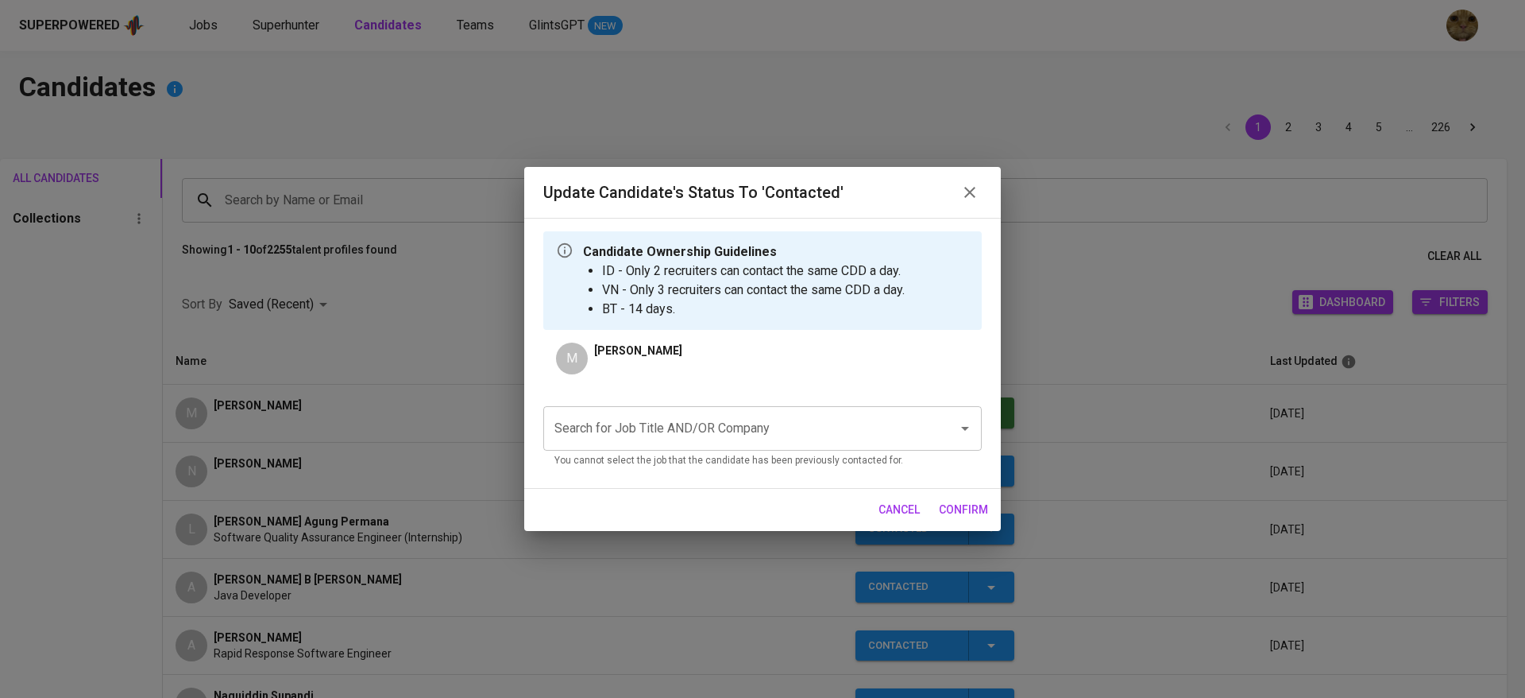
click at [799, 435] on input "Search for Job Title AND/OR Company" at bounding box center [741, 428] width 380 height 30
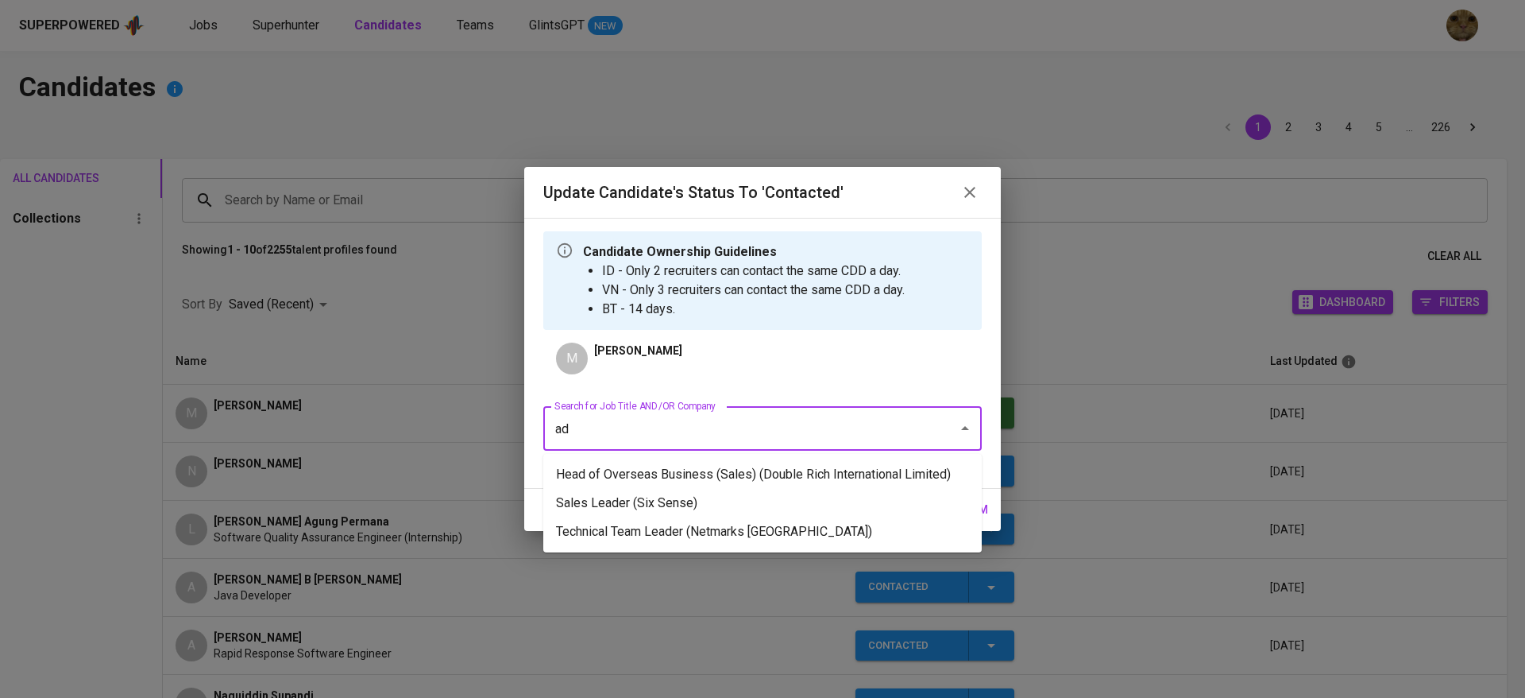
type input "a"
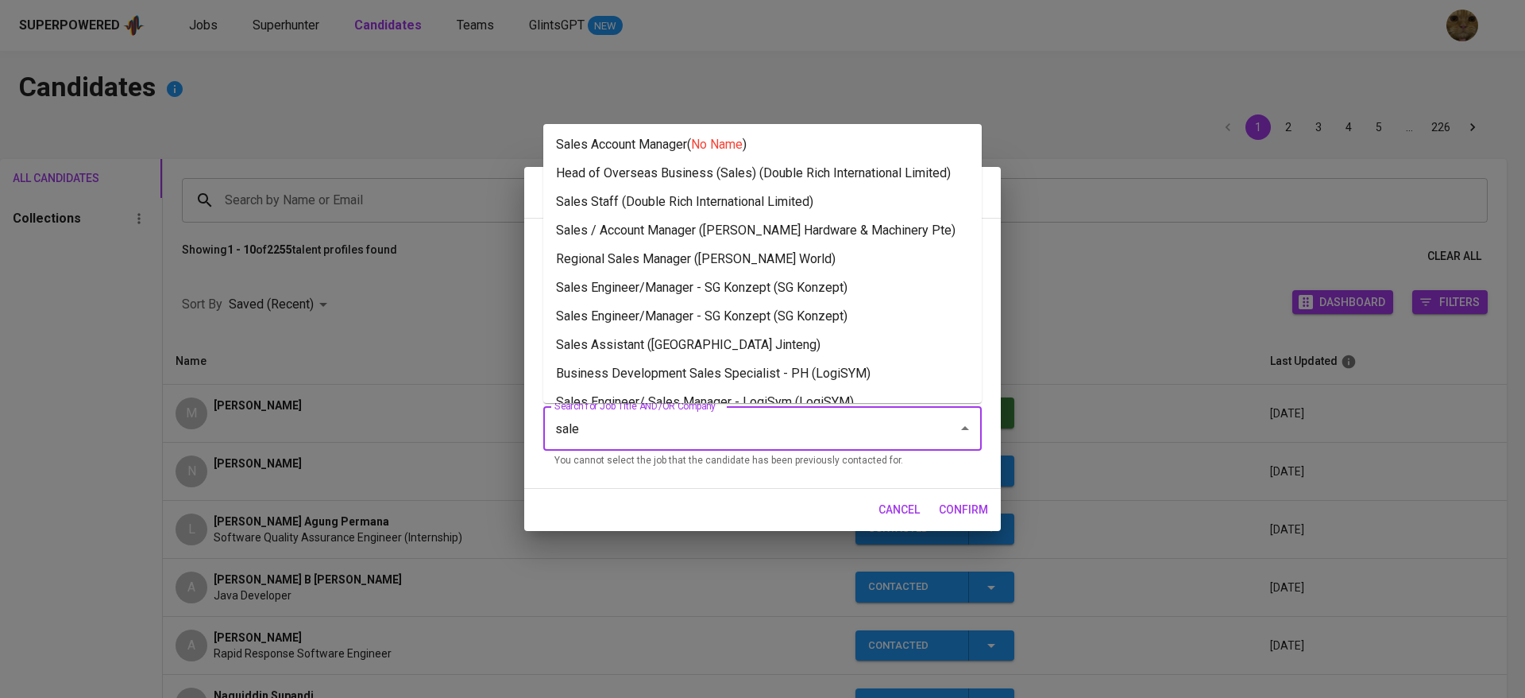
type input "sales"
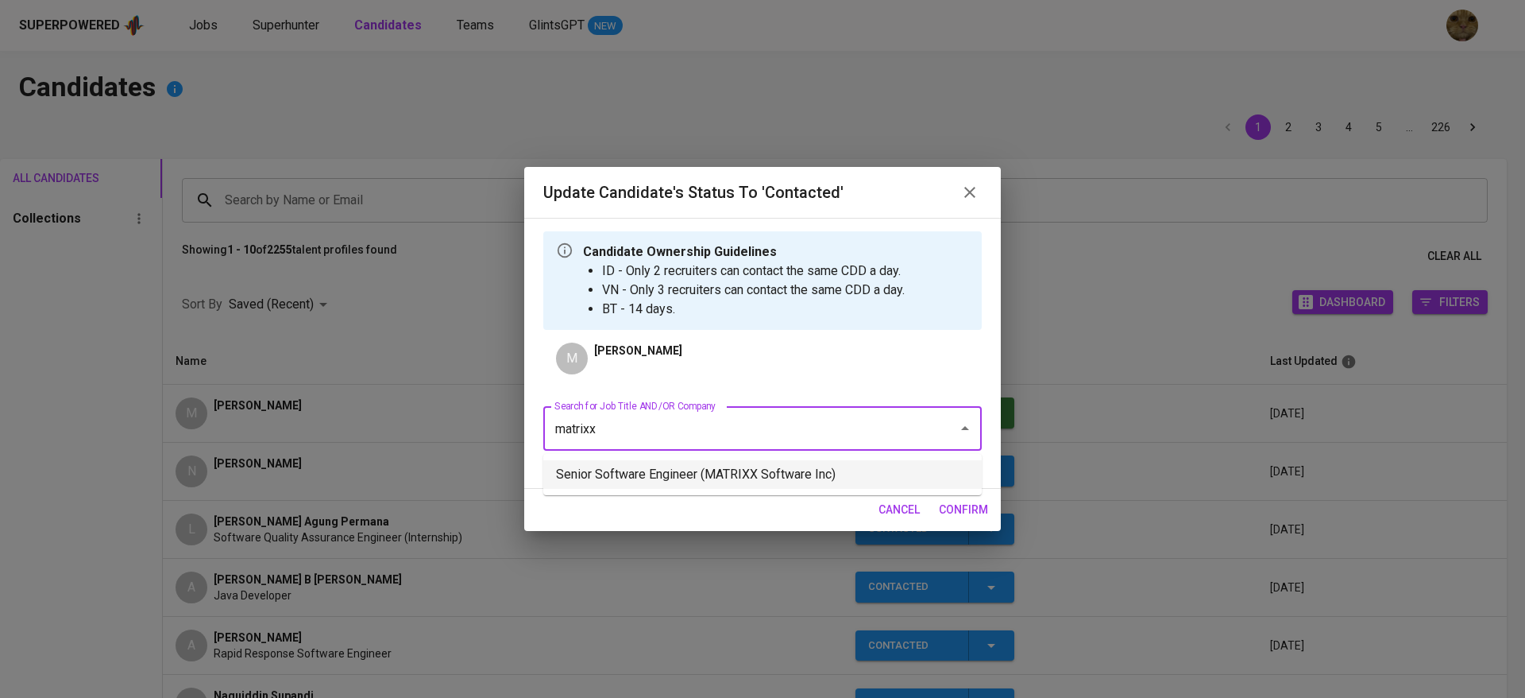
click at [624, 481] on li "Senior Software Engineer (MATRIXX Software Inc)" at bounding box center [762, 474] width 439 height 29
type input "matrixx"
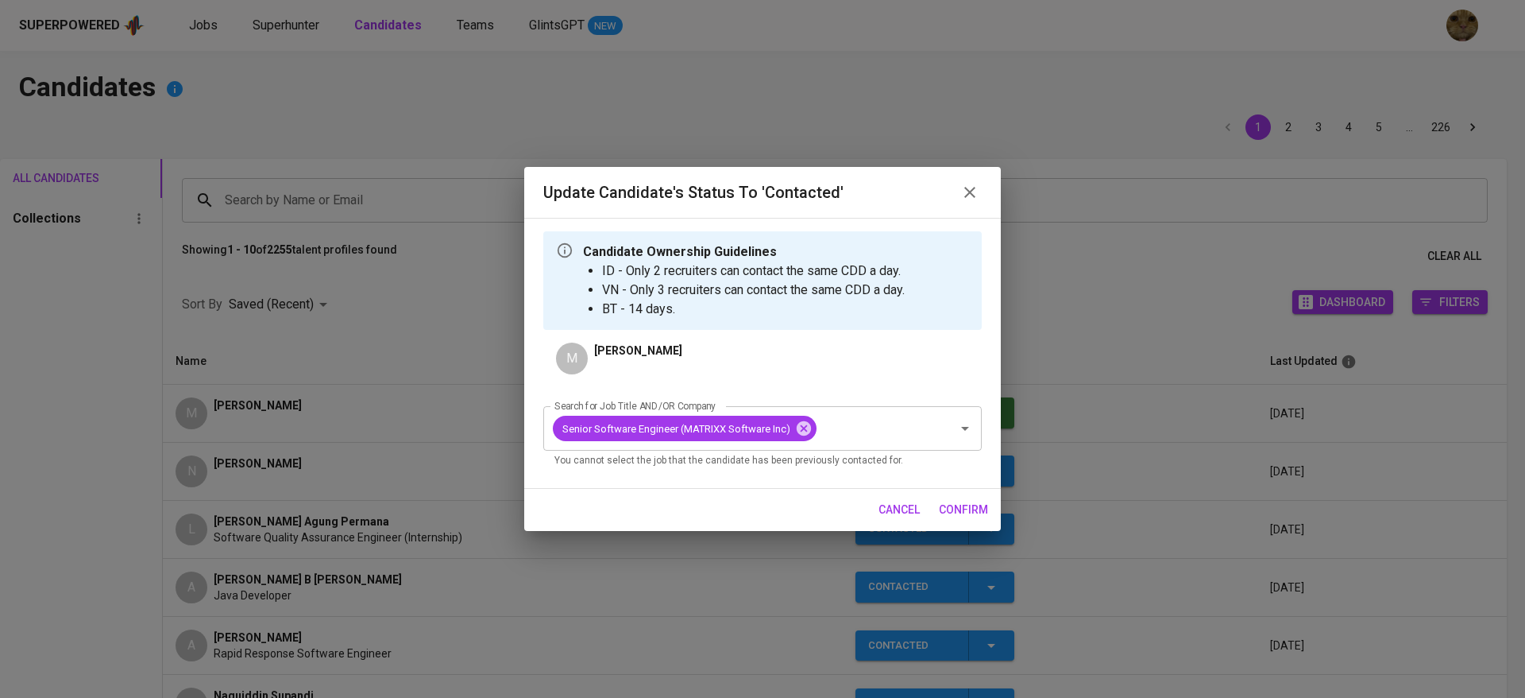
click at [968, 515] on span "confirm" at bounding box center [963, 510] width 49 height 20
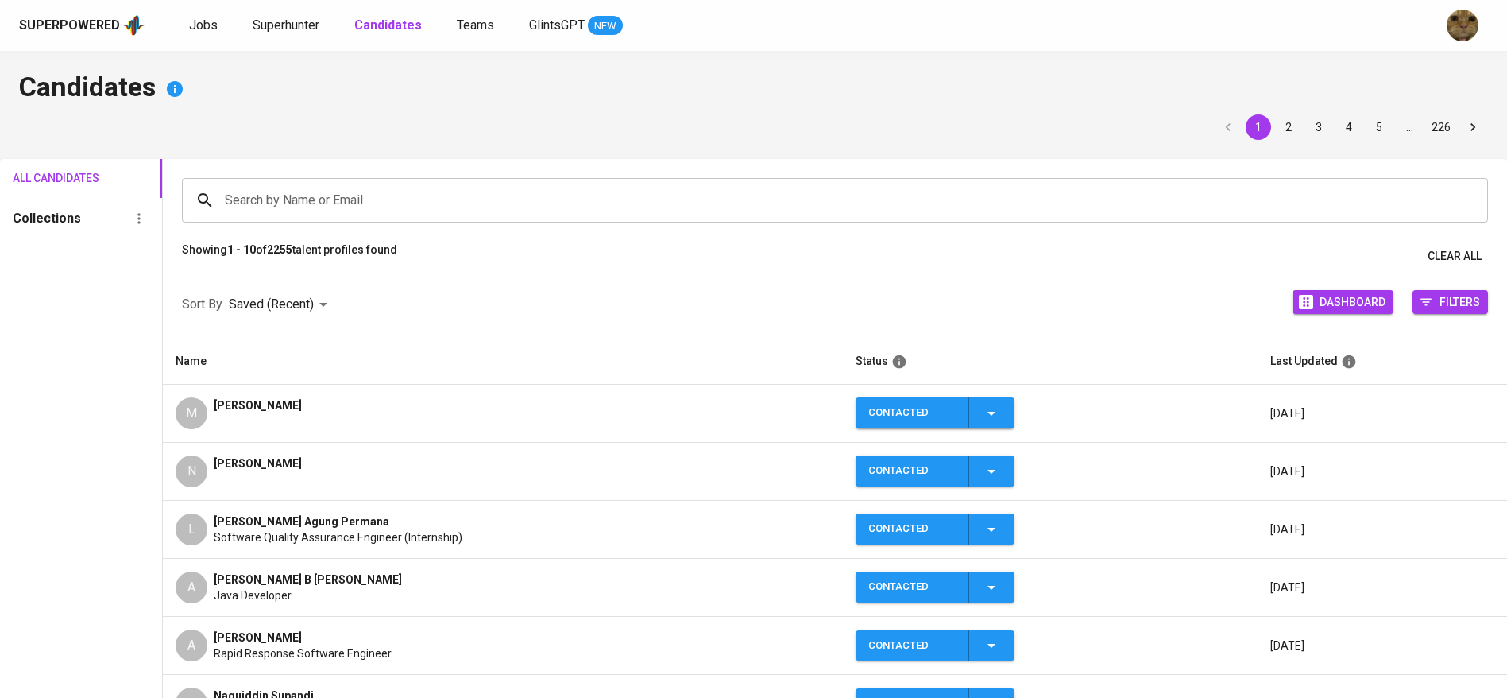
click at [418, 435] on td "M Monica Adelline" at bounding box center [503, 414] width 680 height 58
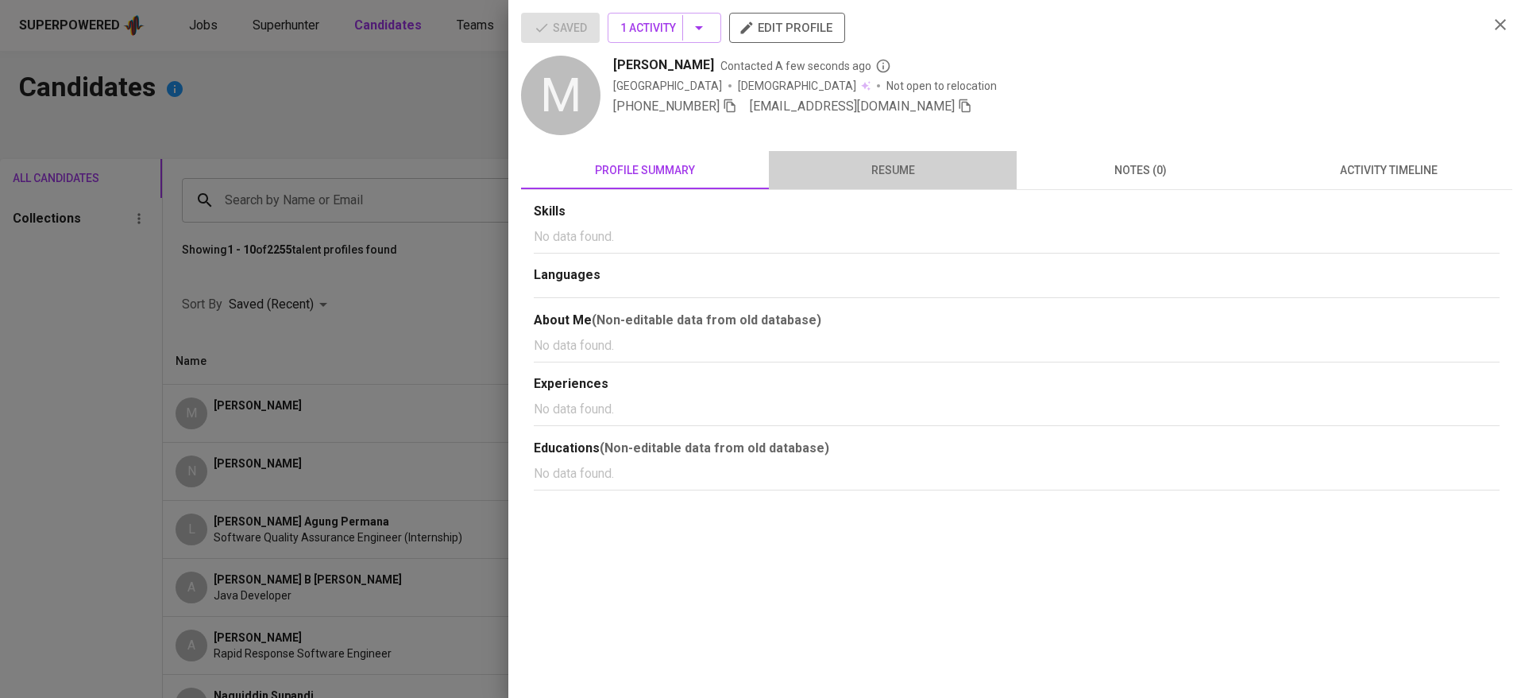
click at [904, 170] on span "resume" at bounding box center [893, 170] width 229 height 20
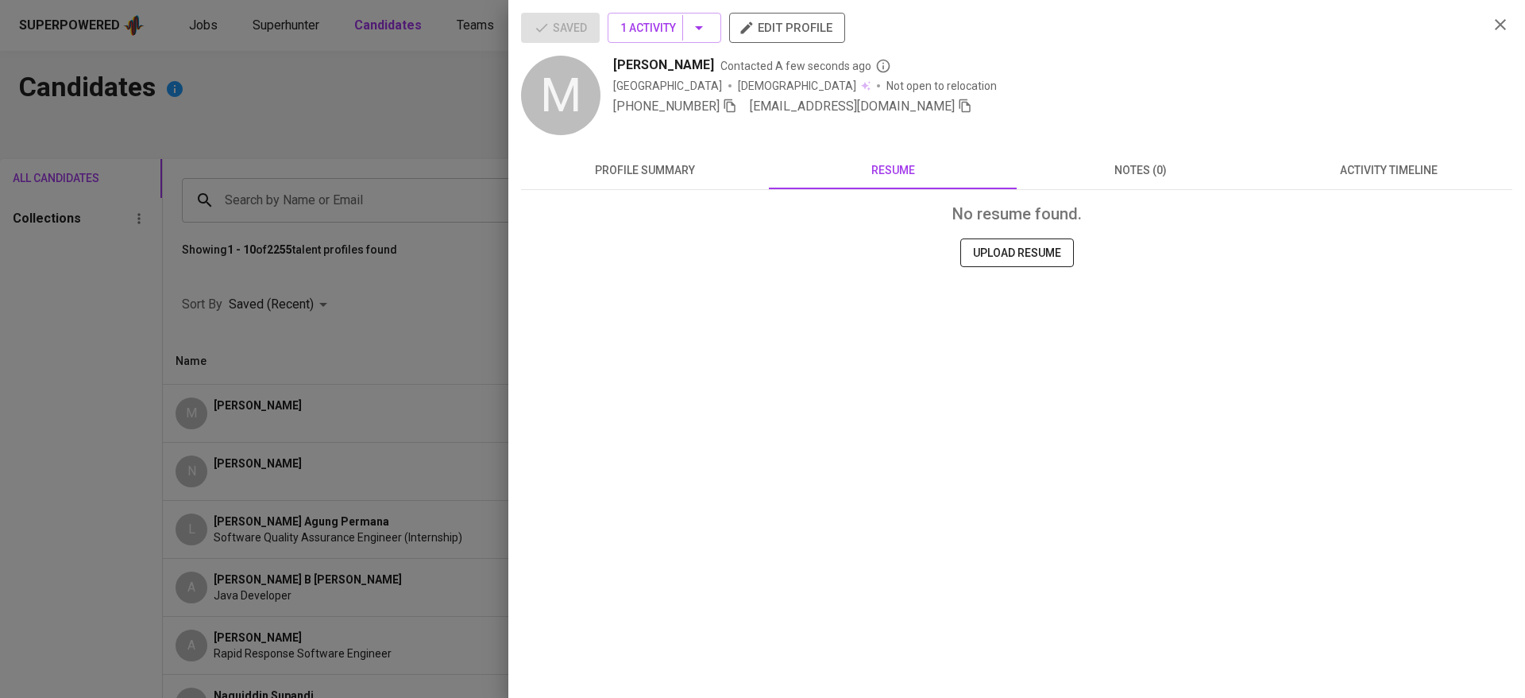
click at [720, 100] on span "+62 882-6323-6193" at bounding box center [666, 106] width 106 height 15
click at [729, 102] on icon "button" at bounding box center [730, 106] width 11 height 14
